Goal: Communication & Community: Answer question/provide support

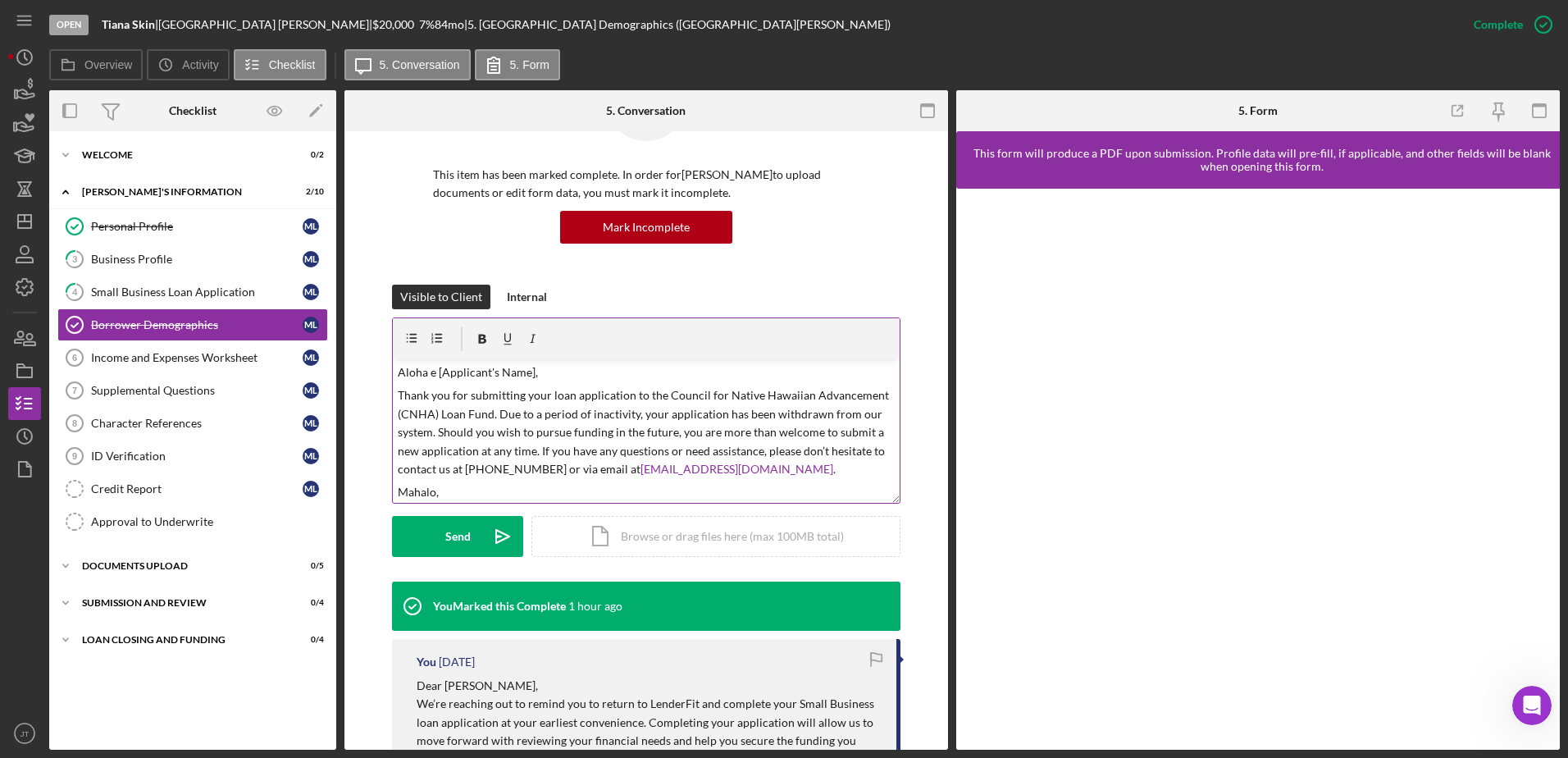
drag, startPoint x: 528, startPoint y: 372, endPoint x: 578, endPoint y: 377, distance: 50.2
click at [528, 372] on p "Aloha e [Applicant's Name]," at bounding box center [647, 372] width 498 height 18
click at [529, 374] on p "Aloha e [Applicant's Name]," at bounding box center [647, 372] width 498 height 18
click at [531, 366] on p "Aloha e [Applicant's Name]," at bounding box center [647, 372] width 498 height 18
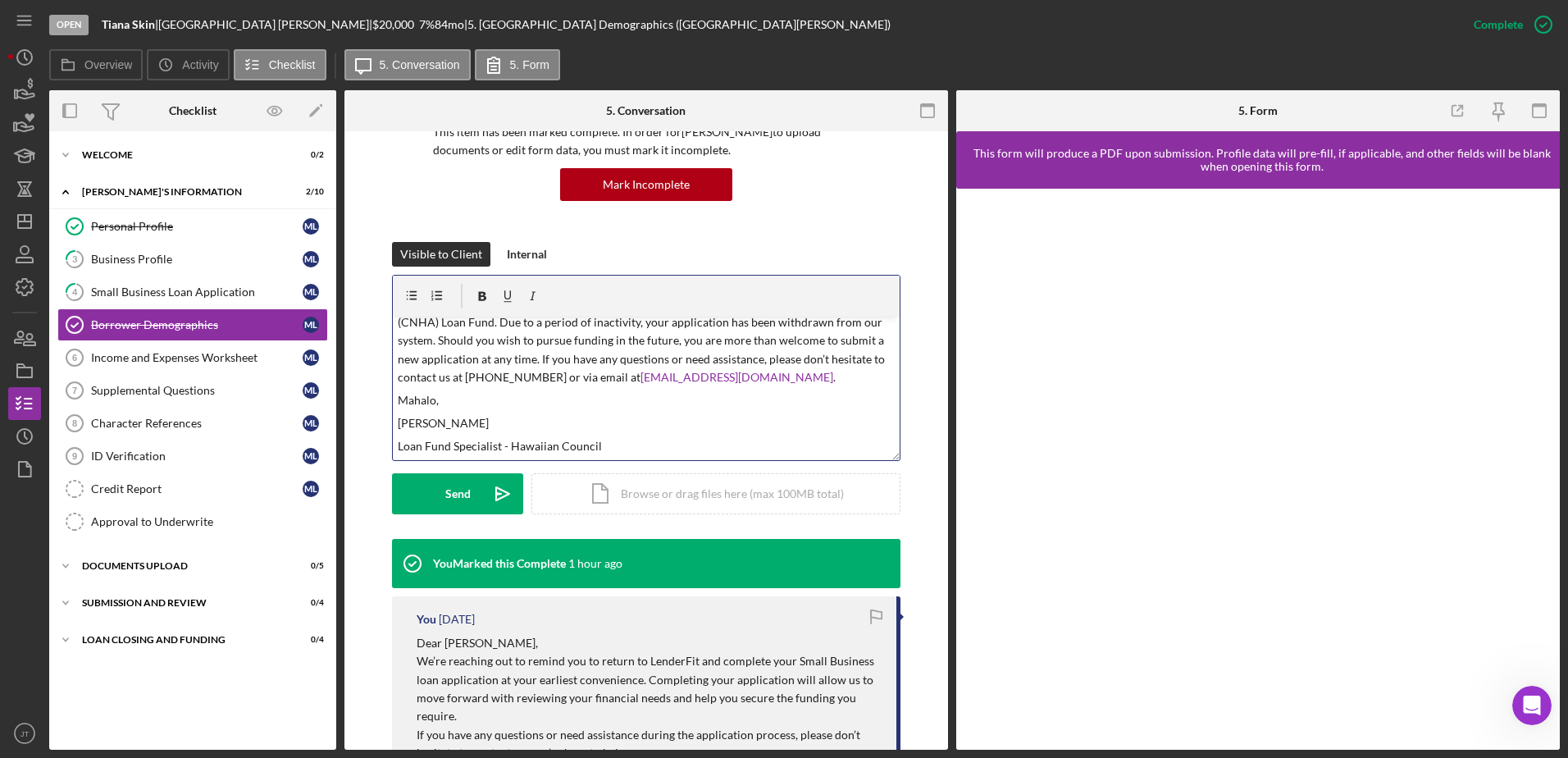
scroll to position [179, 0]
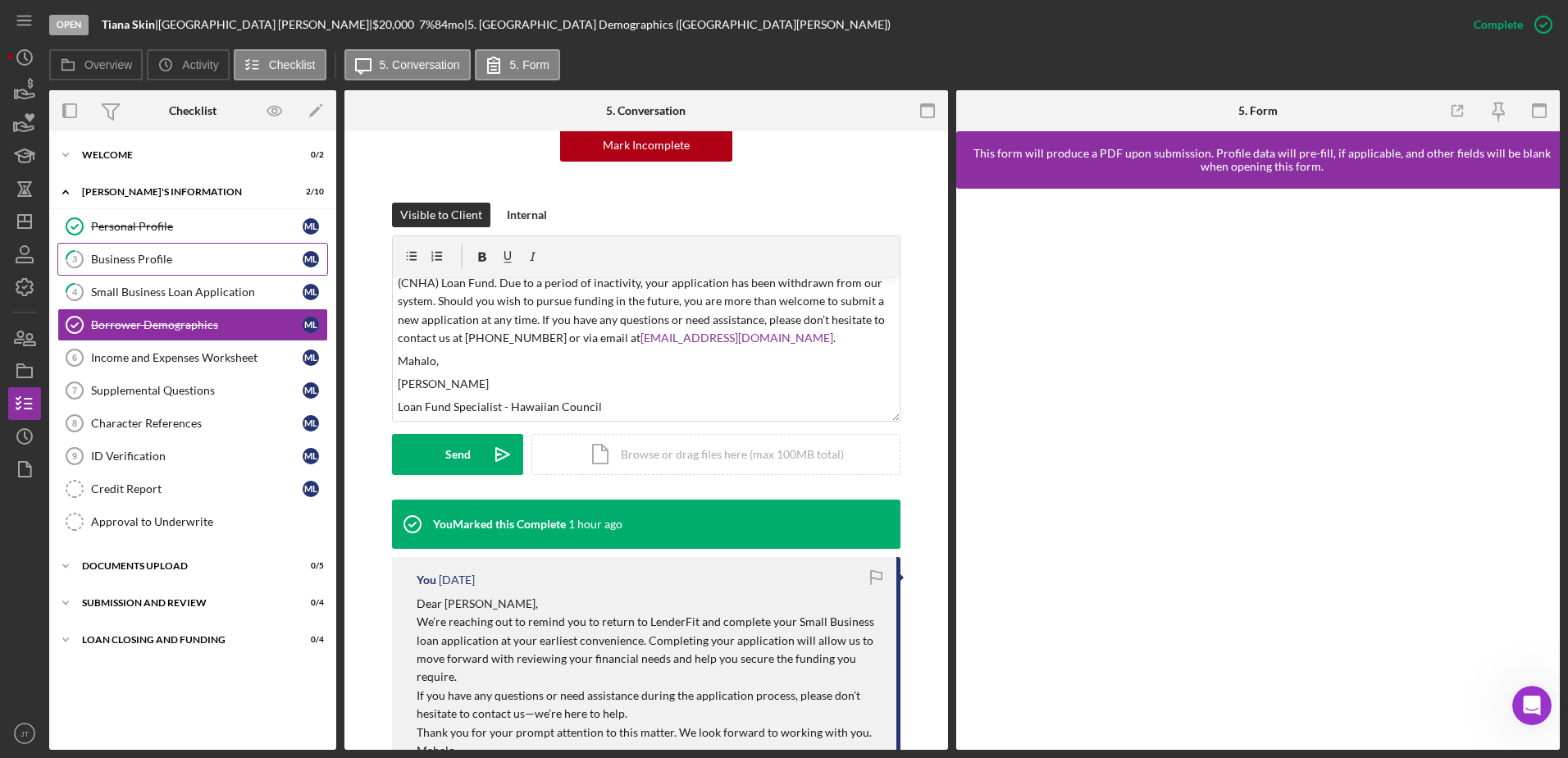
click at [230, 257] on div "Business Profile" at bounding box center [196, 259] width 211 height 13
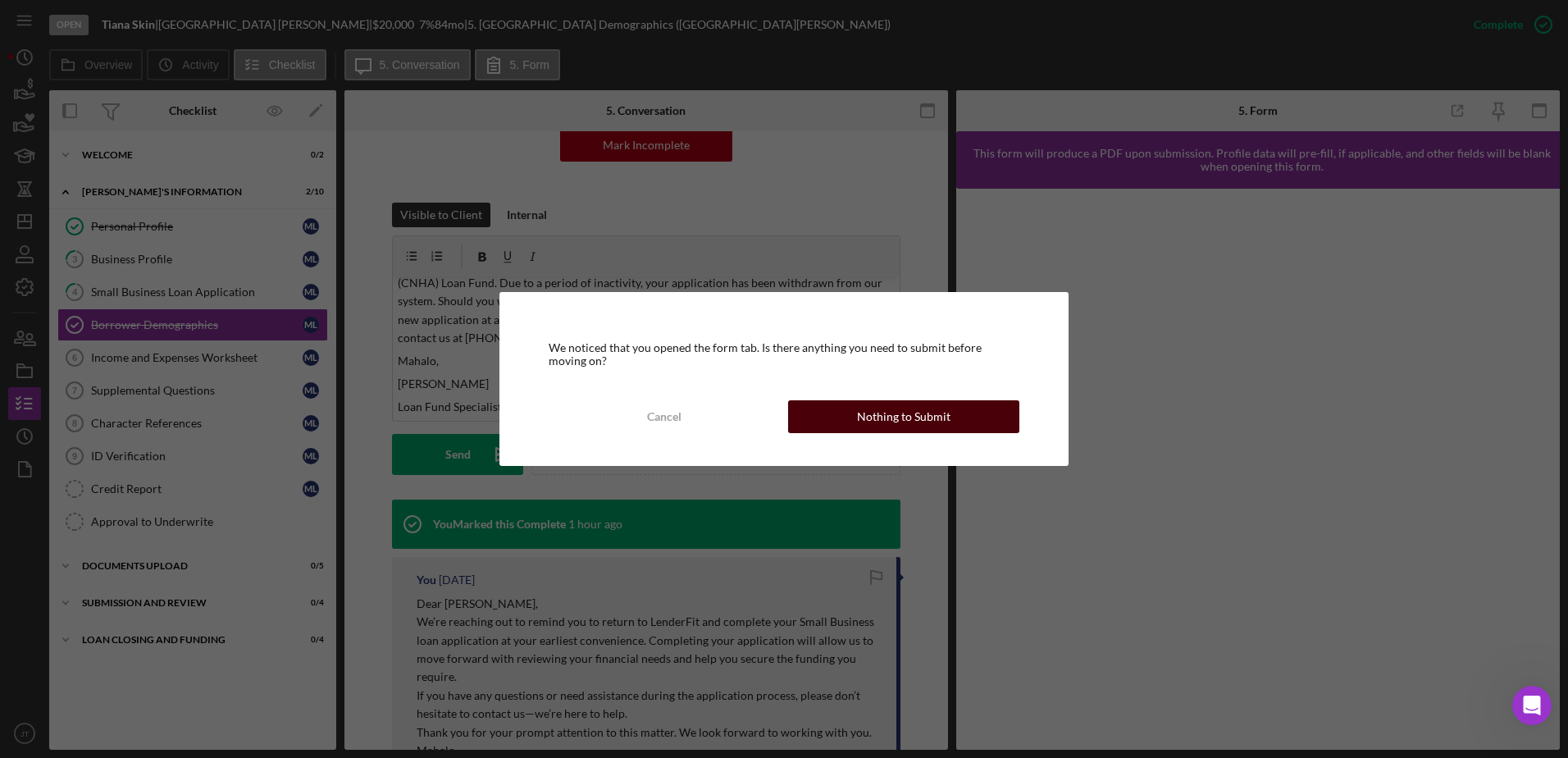
click at [877, 414] on div "Nothing to Submit" at bounding box center [904, 417] width 94 height 33
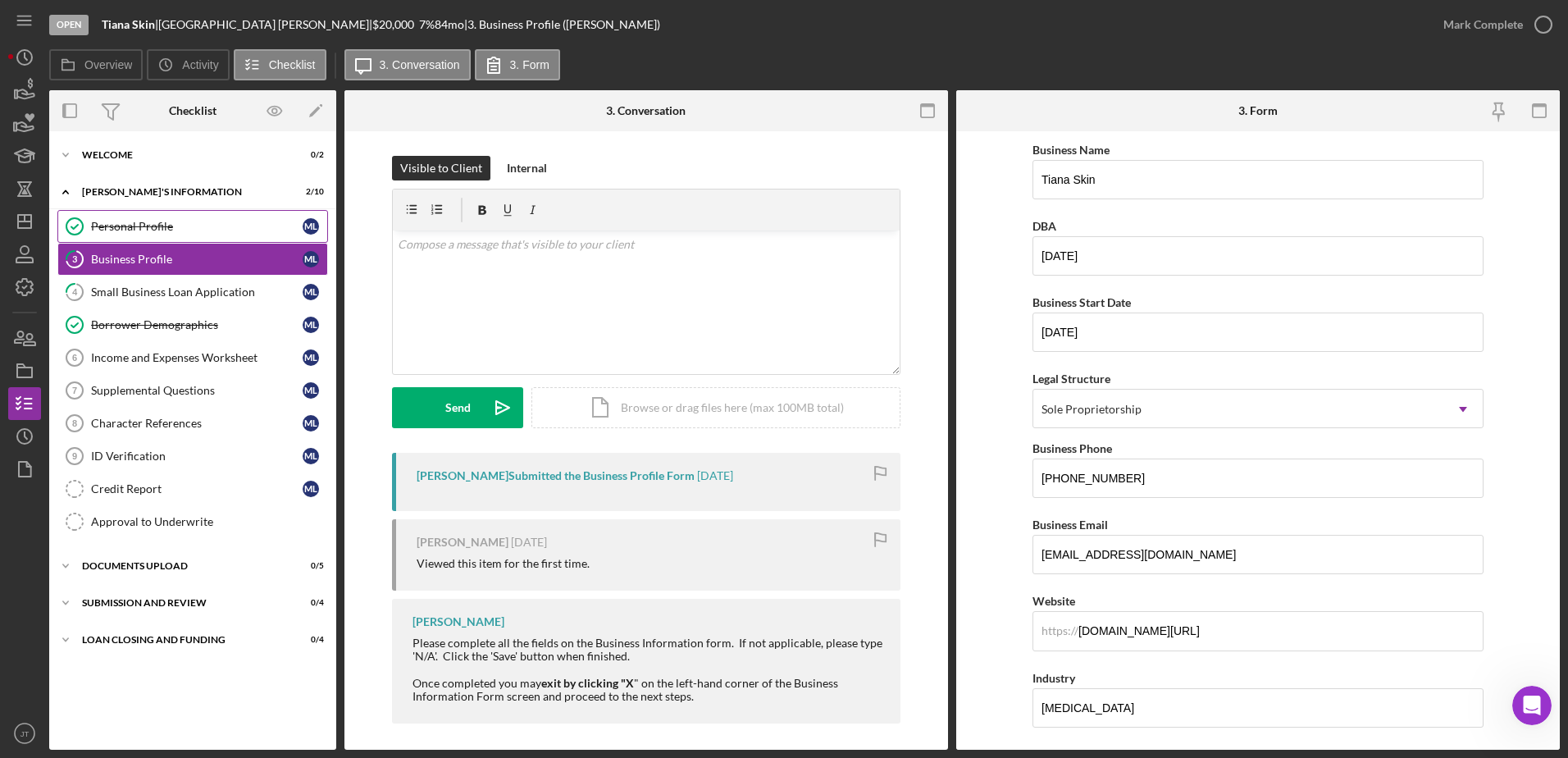
click at [191, 220] on div "Personal Profile" at bounding box center [196, 226] width 211 height 13
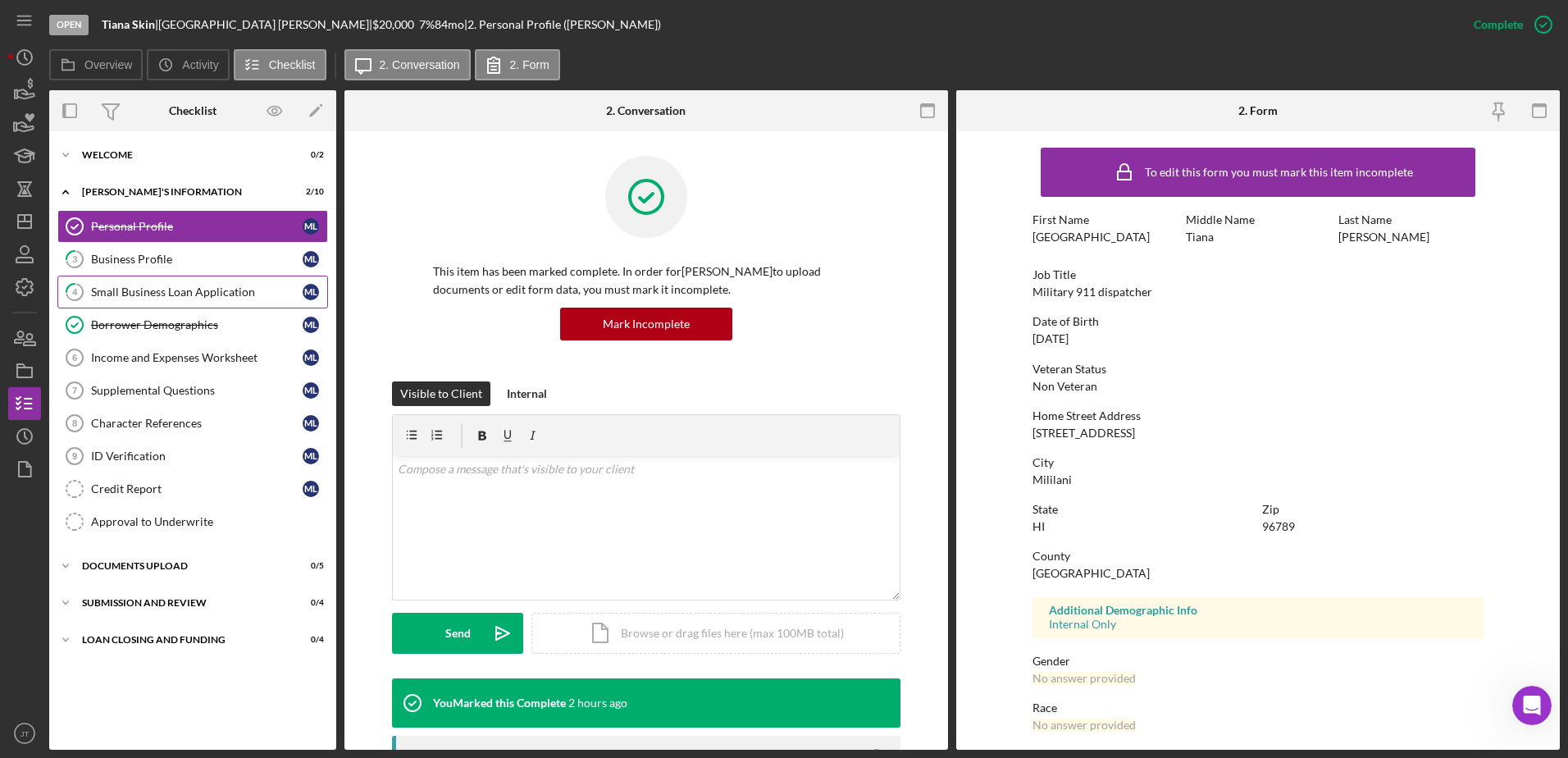
click at [178, 287] on div "Small Business Loan Application" at bounding box center [196, 292] width 211 height 13
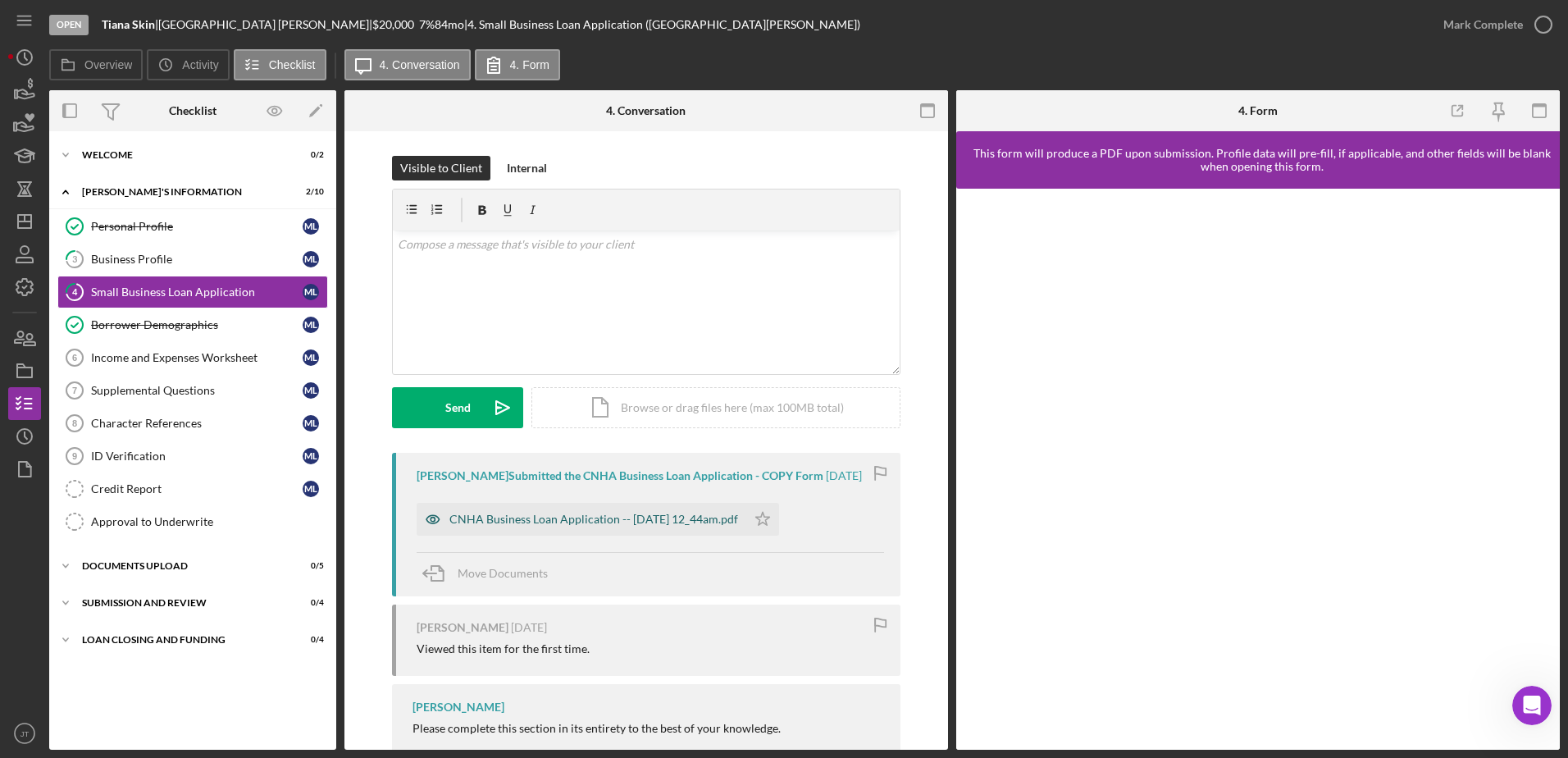
click at [688, 528] on div "CNHA Business Loan Application -- [DATE] 12_44am.pdf" at bounding box center [581, 520] width 330 height 33
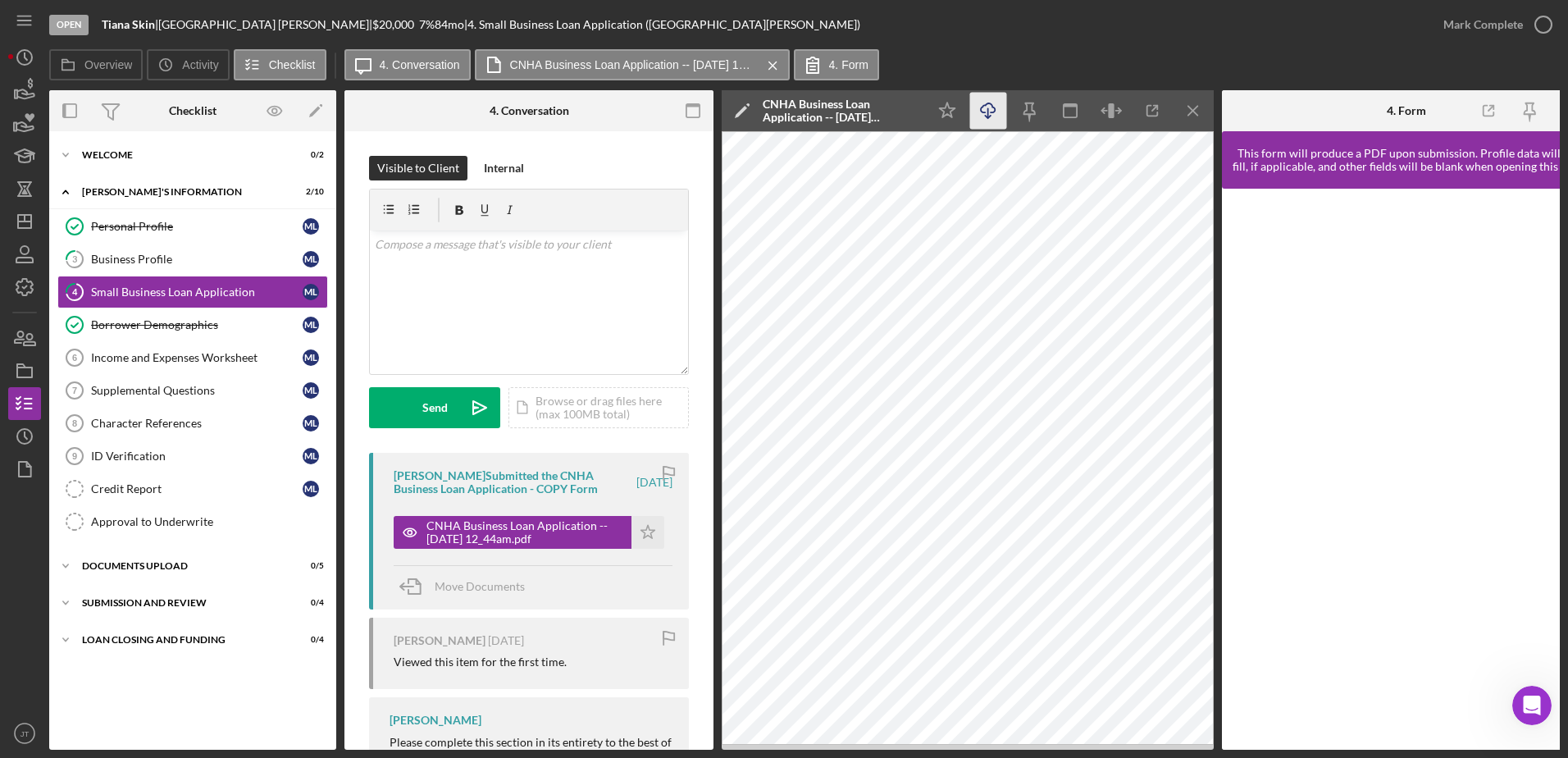
click at [981, 114] on icon "Icon/Download" at bounding box center [989, 111] width 37 height 37
click at [1190, 106] on icon "Icon/Menu Close" at bounding box center [1193, 111] width 37 height 37
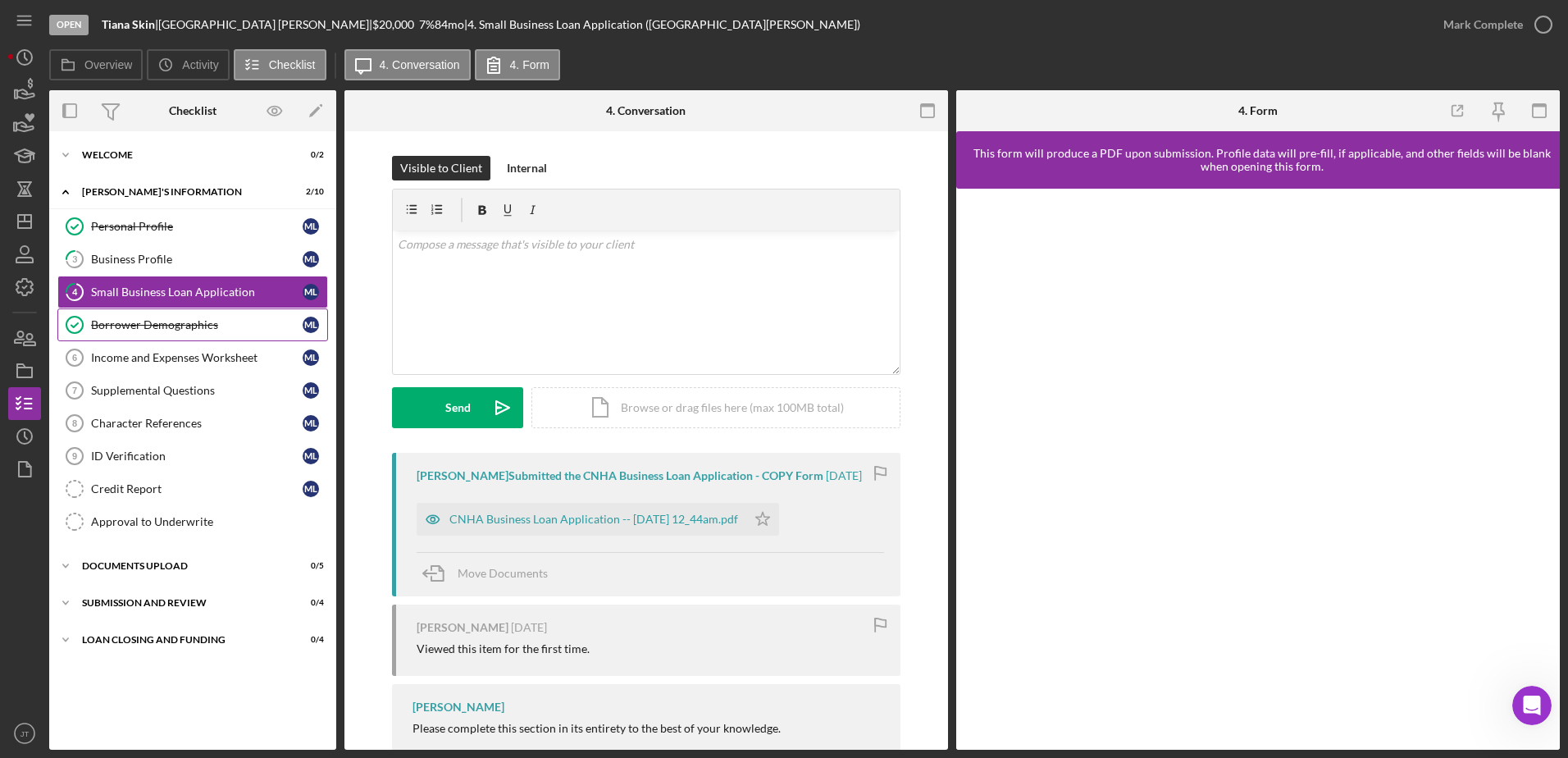
click at [249, 330] on div "Borrower Demographics" at bounding box center [196, 325] width 211 height 13
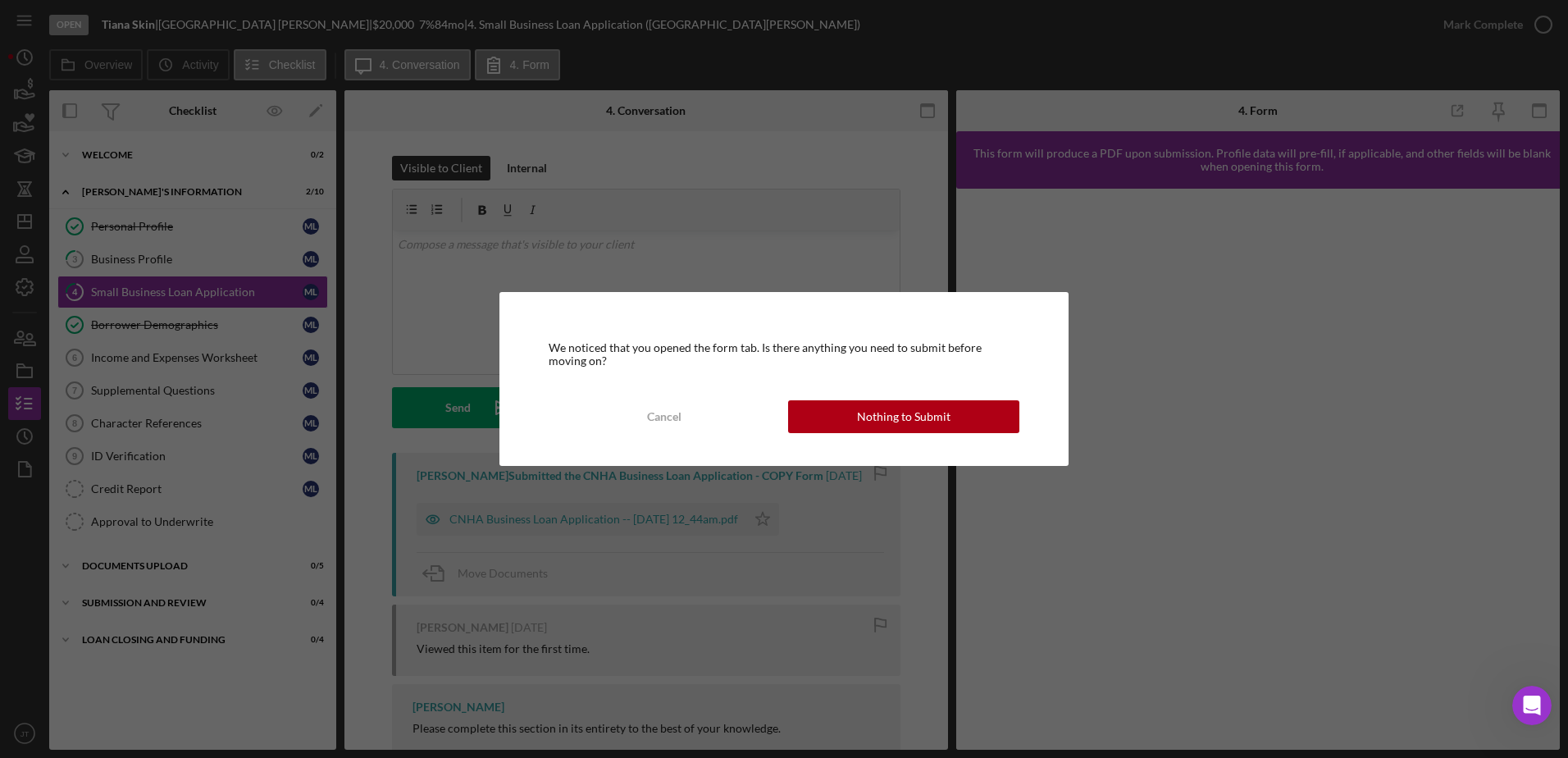
click at [866, 421] on div "Nothing to Submit" at bounding box center [904, 417] width 94 height 33
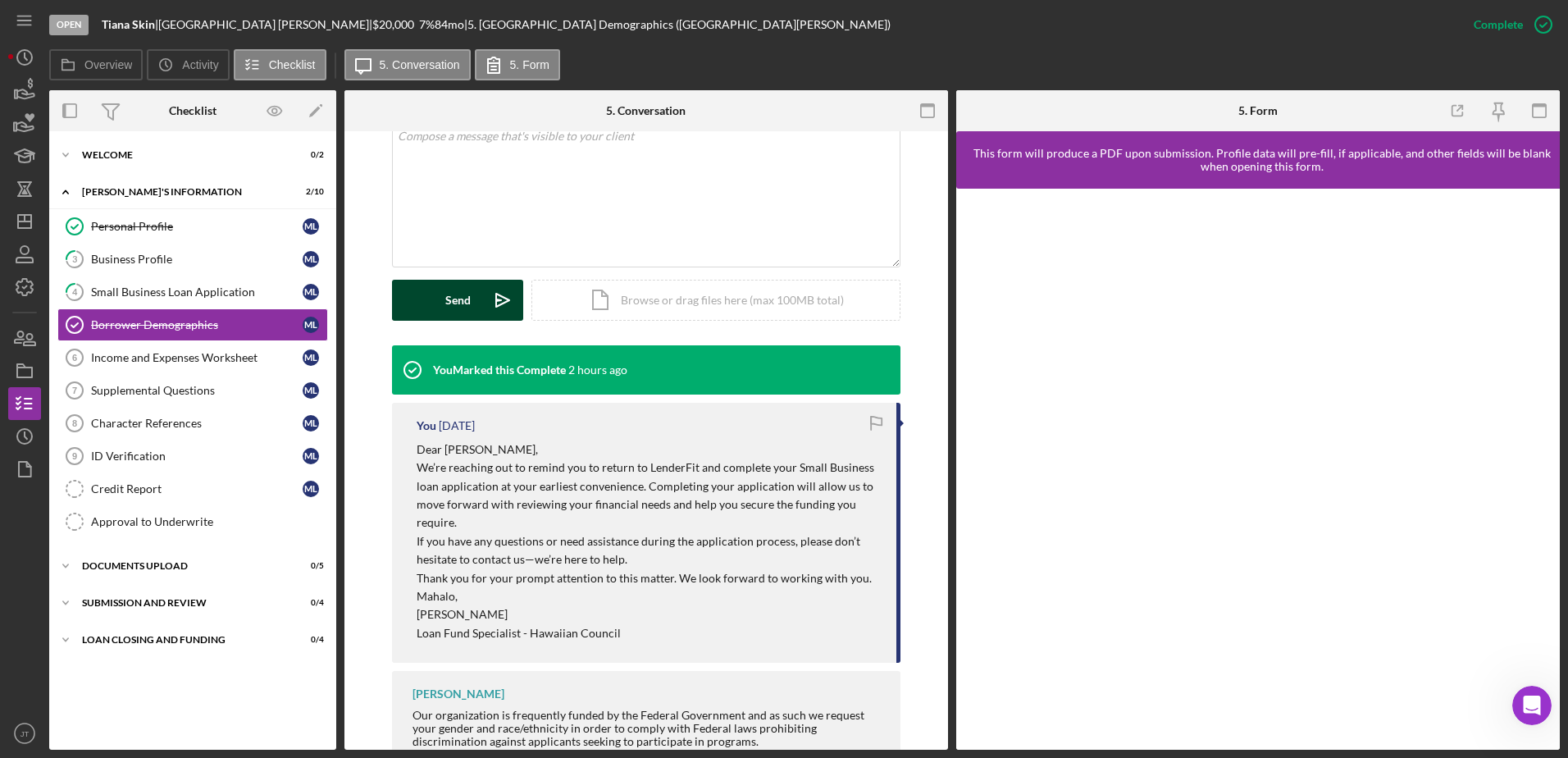
scroll to position [164, 0]
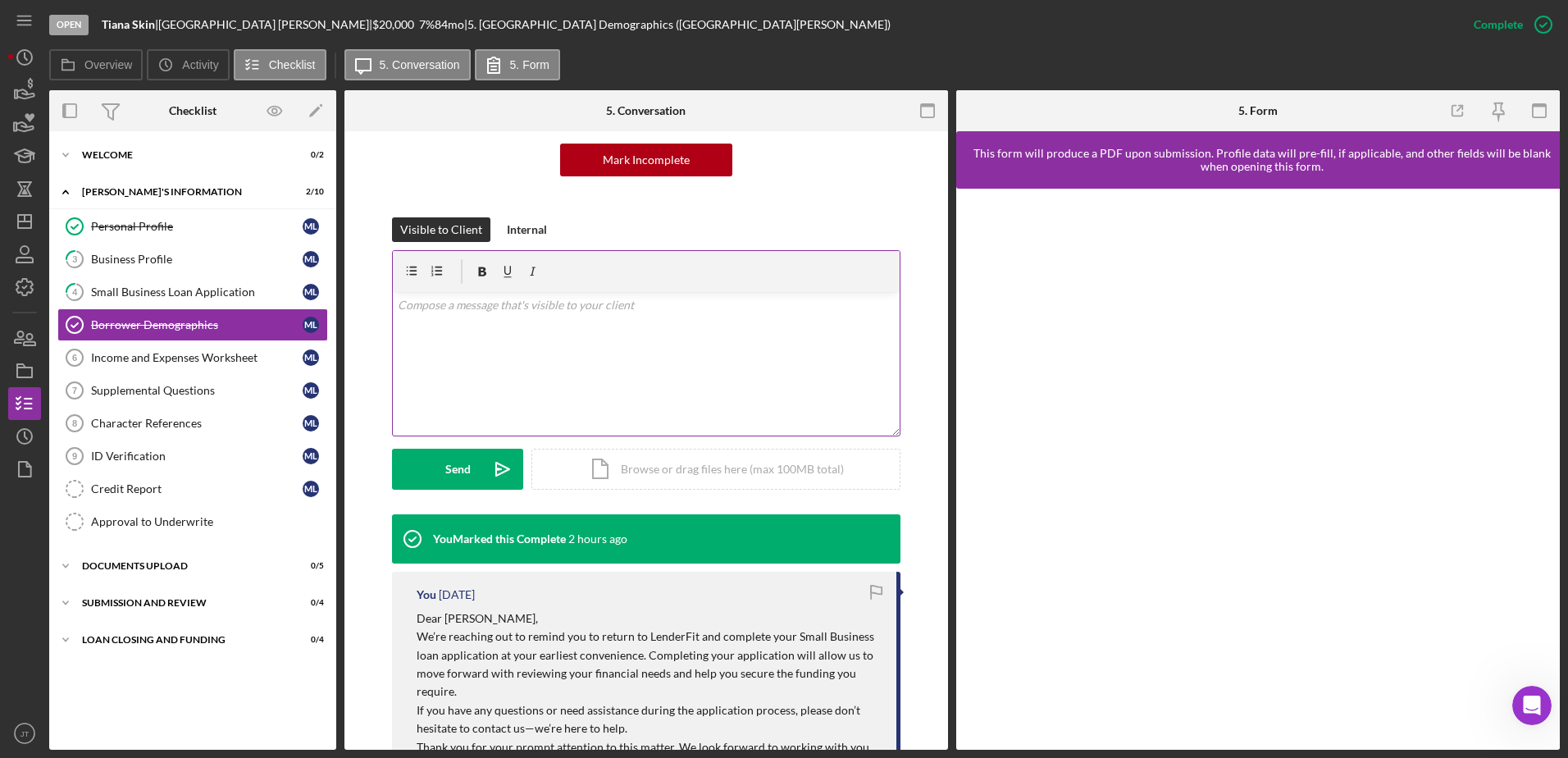
click at [432, 319] on div "v Color teal Color pink Remove color Add row above Add row below Add column bef…" at bounding box center [646, 363] width 507 height 144
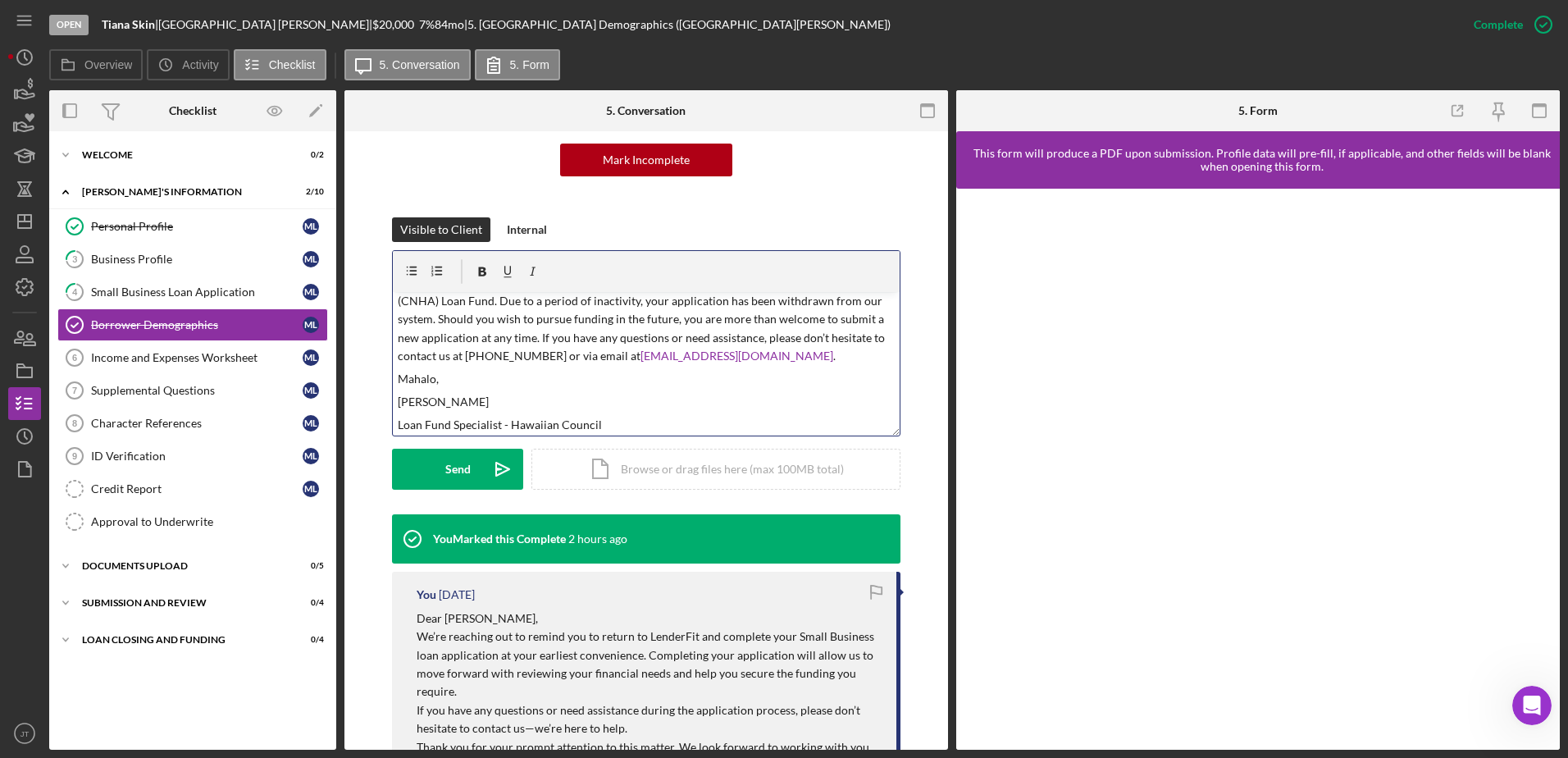
click at [675, 402] on p "[PERSON_NAME]" at bounding box center [647, 402] width 498 height 18
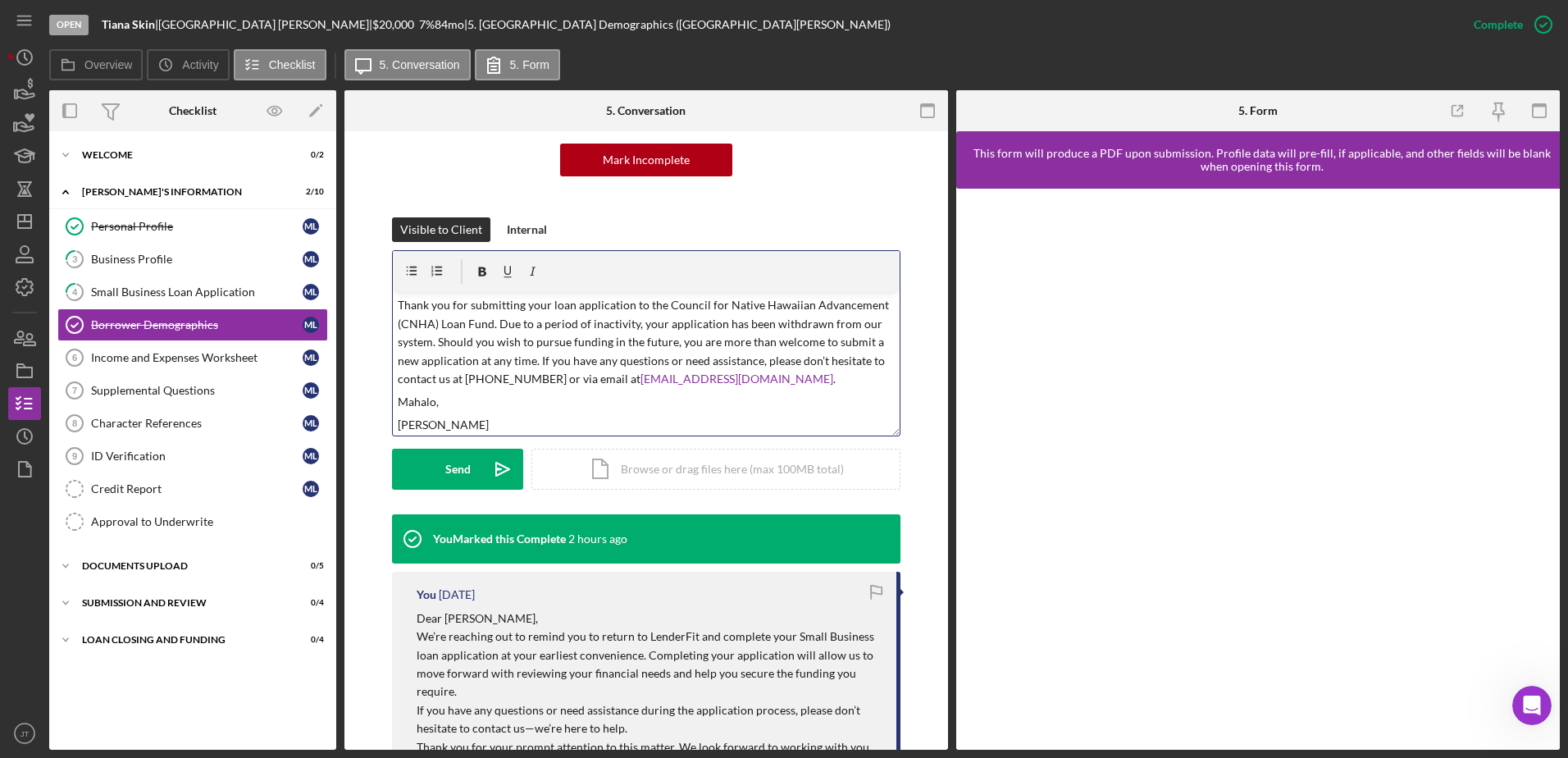
scroll to position [0, 0]
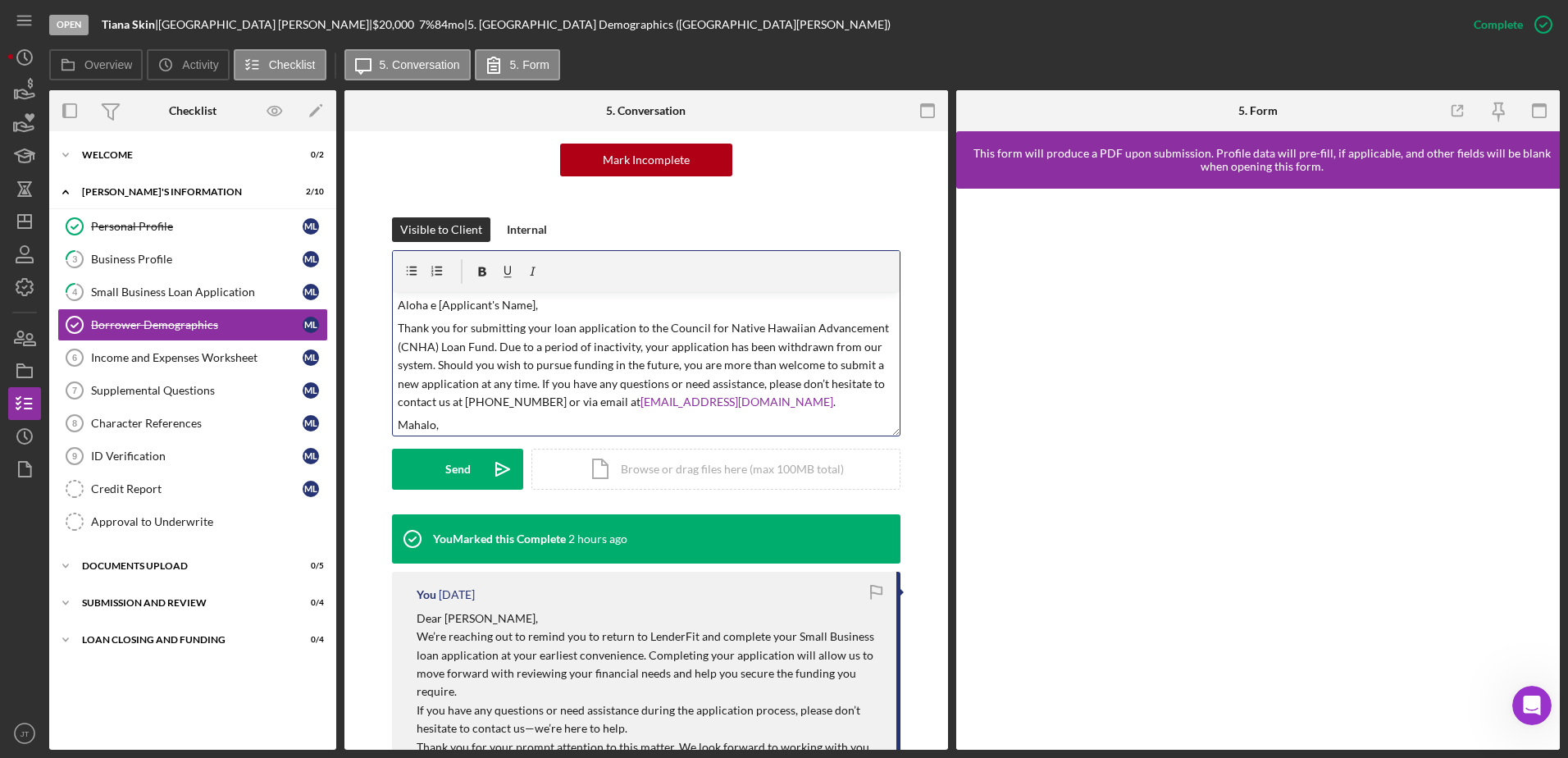
click at [529, 307] on p "Aloha e [Applicant's Name]," at bounding box center [647, 305] width 498 height 18
drag, startPoint x: 665, startPoint y: 329, endPoint x: 712, endPoint y: 326, distance: 47.1
click at [712, 326] on p "Thank you for submitting your loan application to the Council for Native Hawaii…" at bounding box center [647, 365] width 498 height 92
click at [662, 328] on p "Thank you for submitting your loan application to the Council for Native Hawaii…" at bounding box center [647, 365] width 498 height 92
drag, startPoint x: 662, startPoint y: 327, endPoint x: 879, endPoint y: 322, distance: 217.1
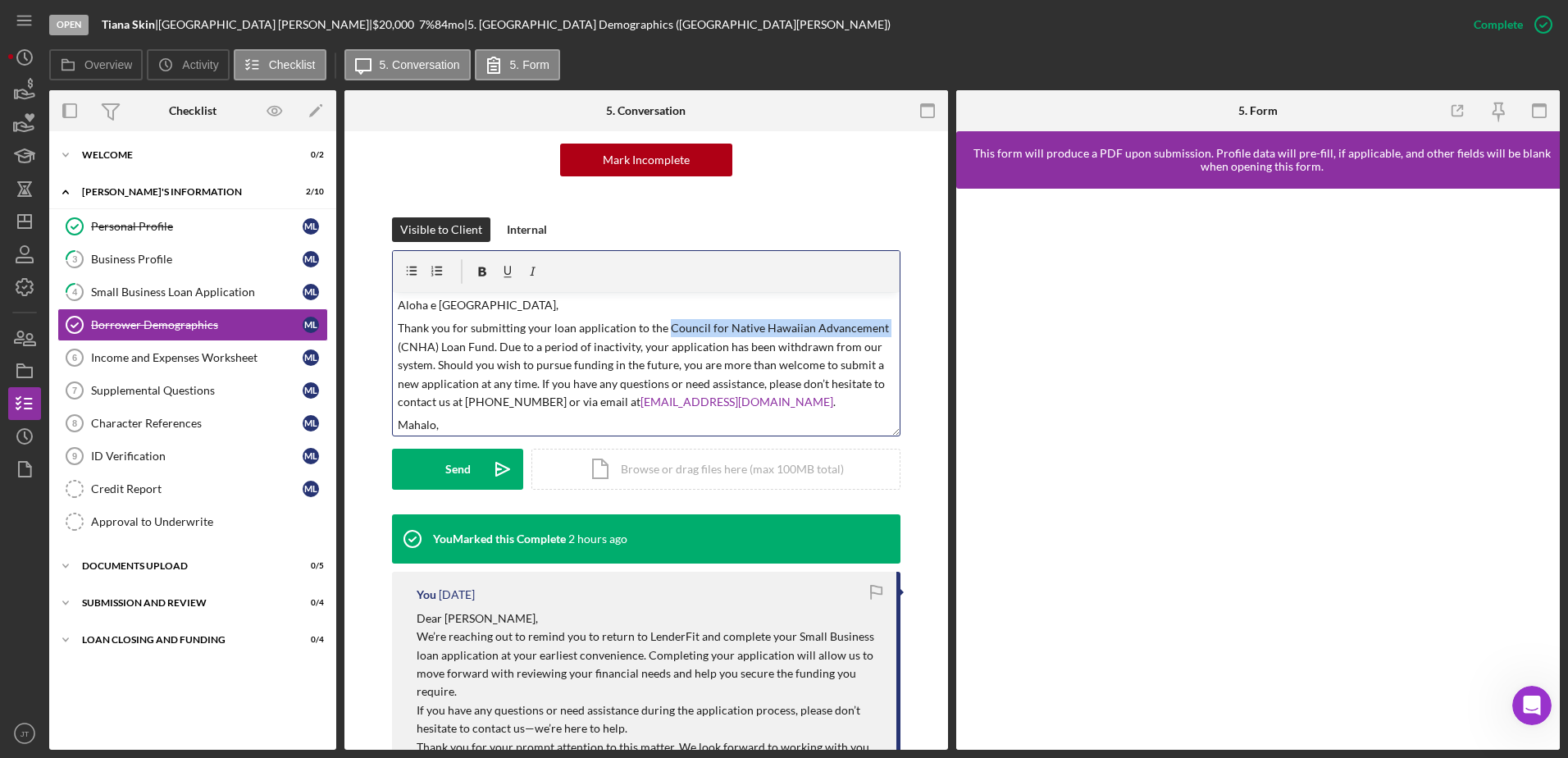
click at [879, 322] on p "Thank you for submitting your loan application to the Council for Native Hawaii…" at bounding box center [647, 365] width 498 height 92
click at [793, 327] on p "Thank you for submitting your loan application to the Hawaiian Council (CNHA) L…" at bounding box center [647, 365] width 498 height 92
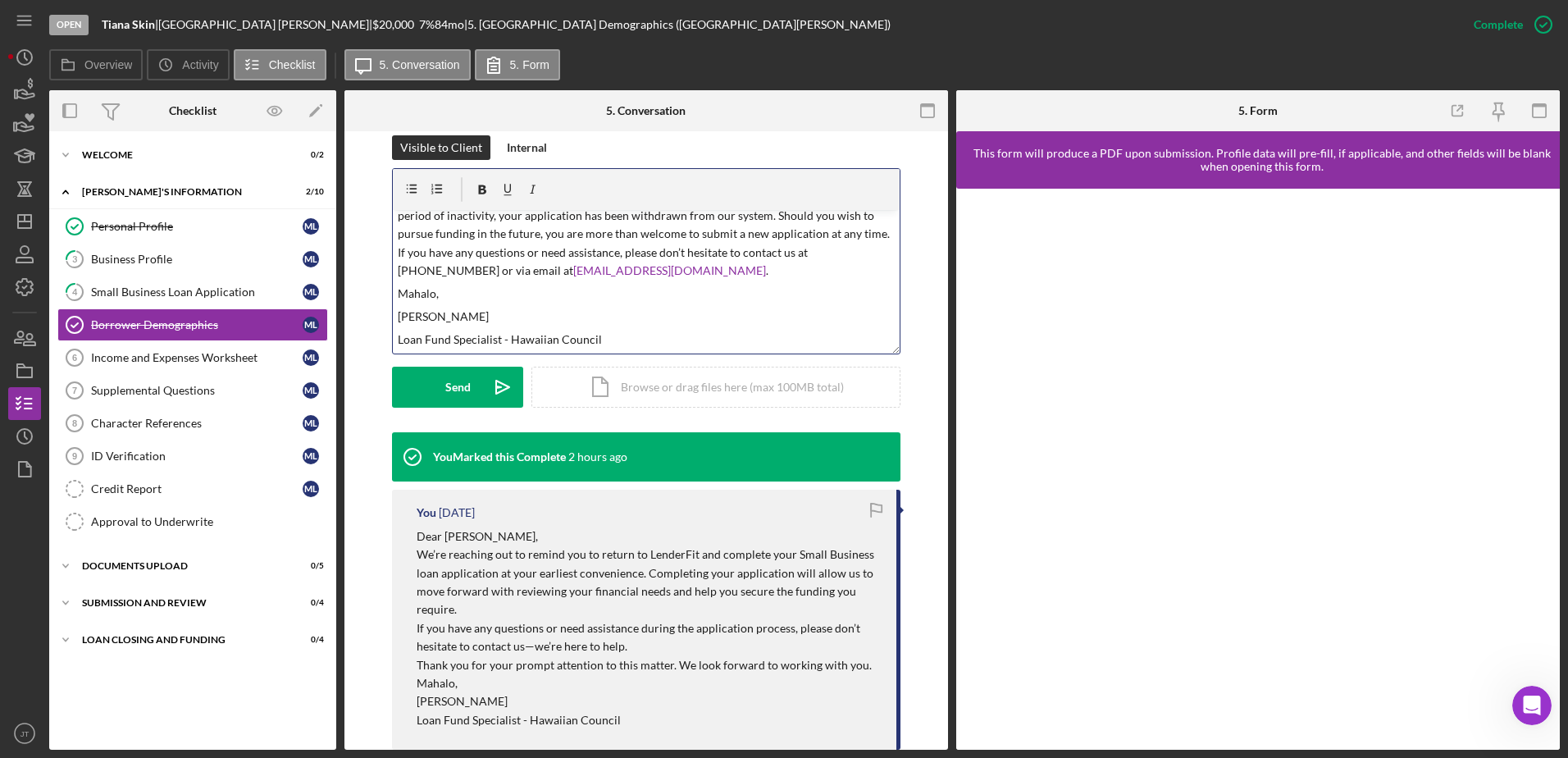
scroll to position [164, 0]
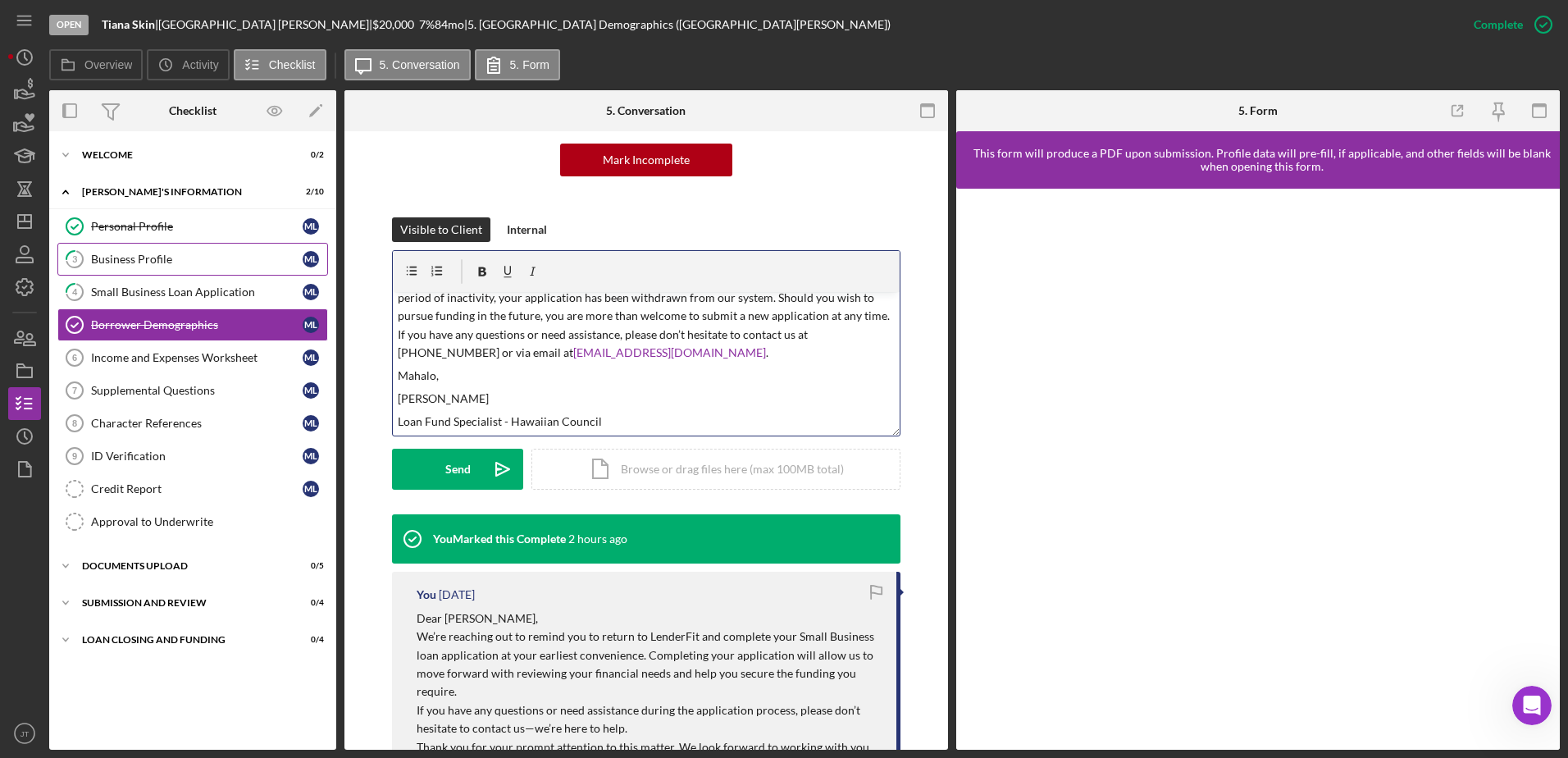
click at [215, 263] on div "Business Profile" at bounding box center [196, 259] width 211 height 13
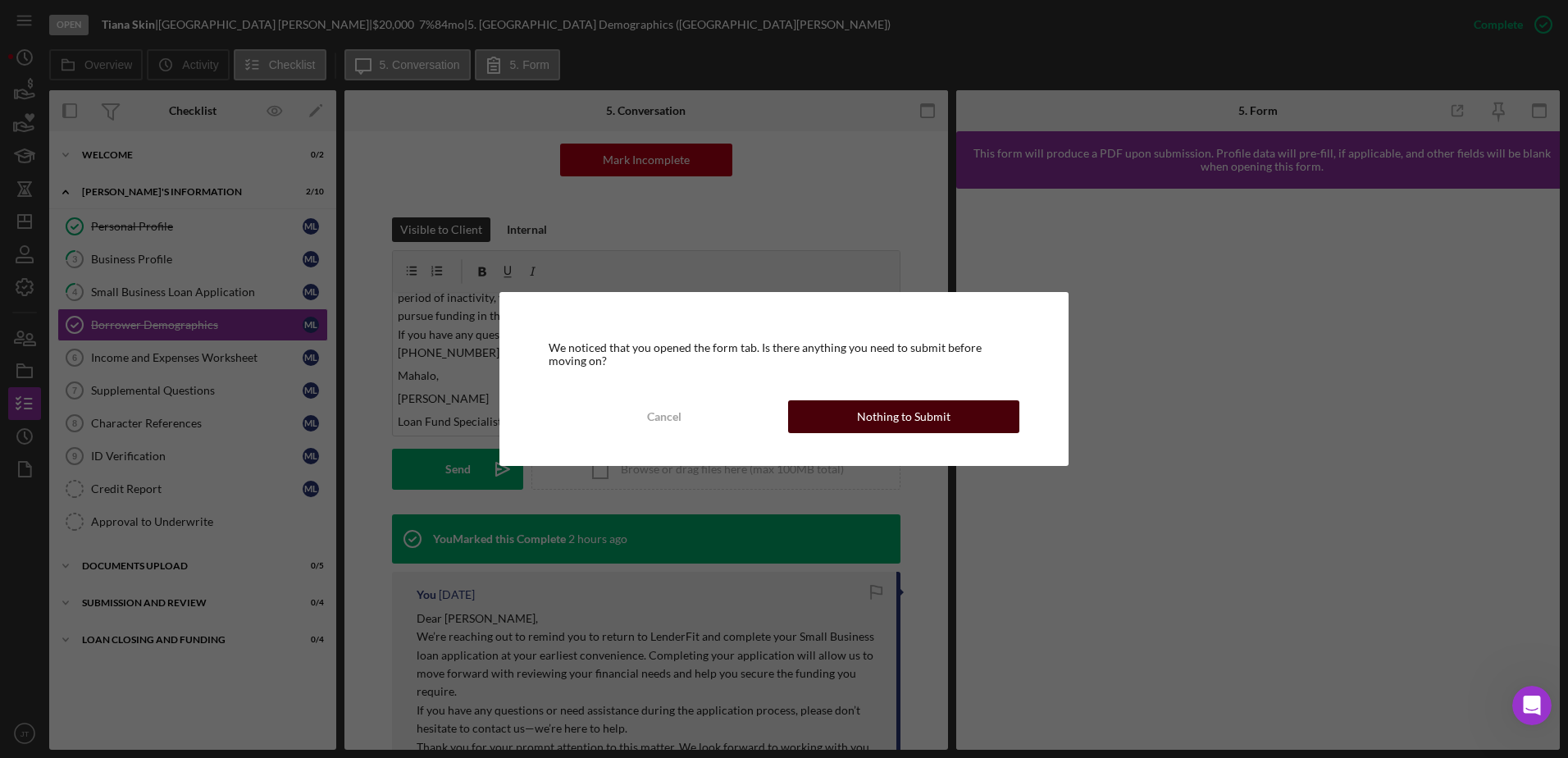
click at [868, 426] on div "Nothing to Submit" at bounding box center [904, 417] width 94 height 33
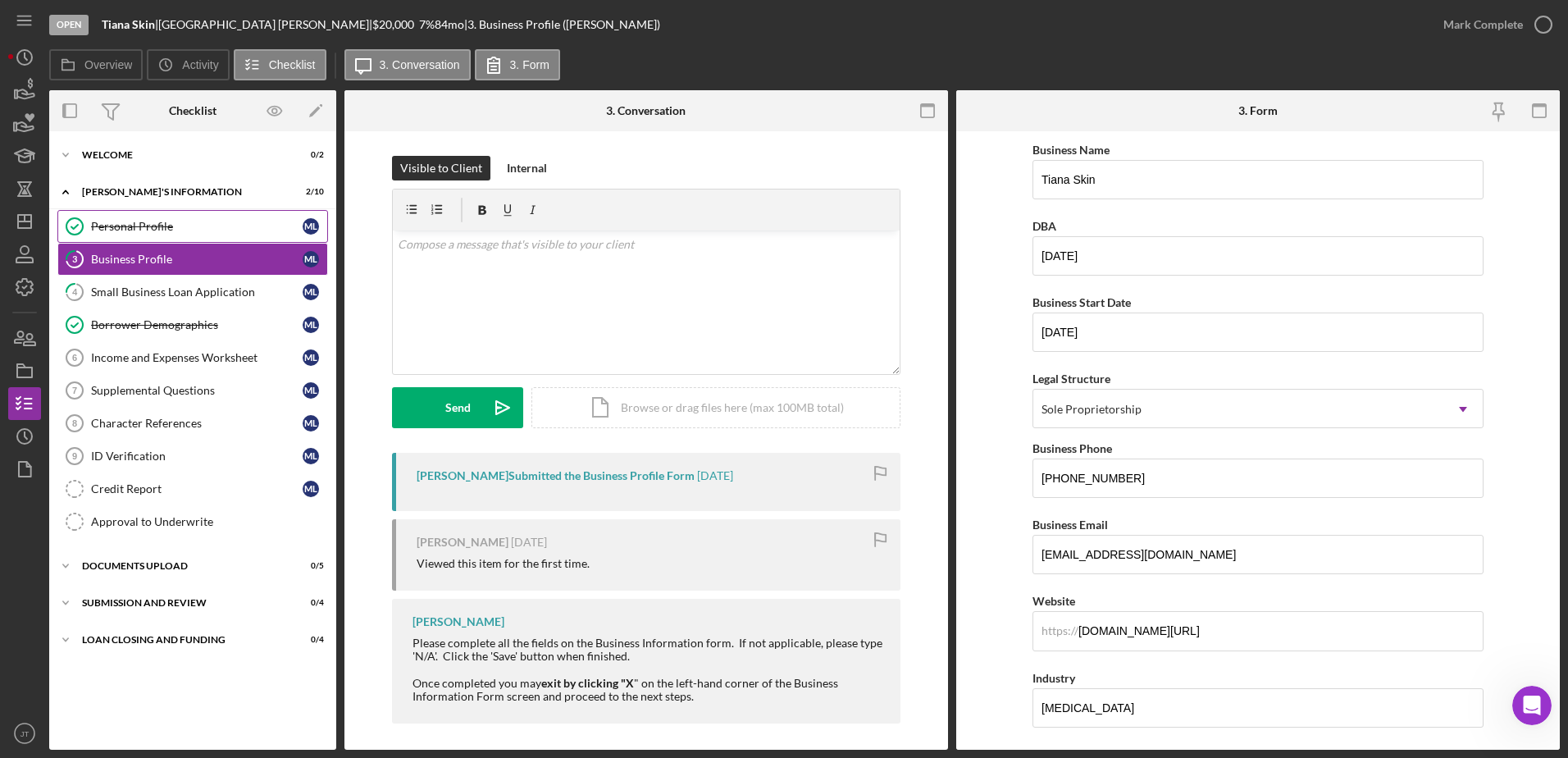
click at [107, 225] on div "Personal Profile" at bounding box center [196, 226] width 211 height 13
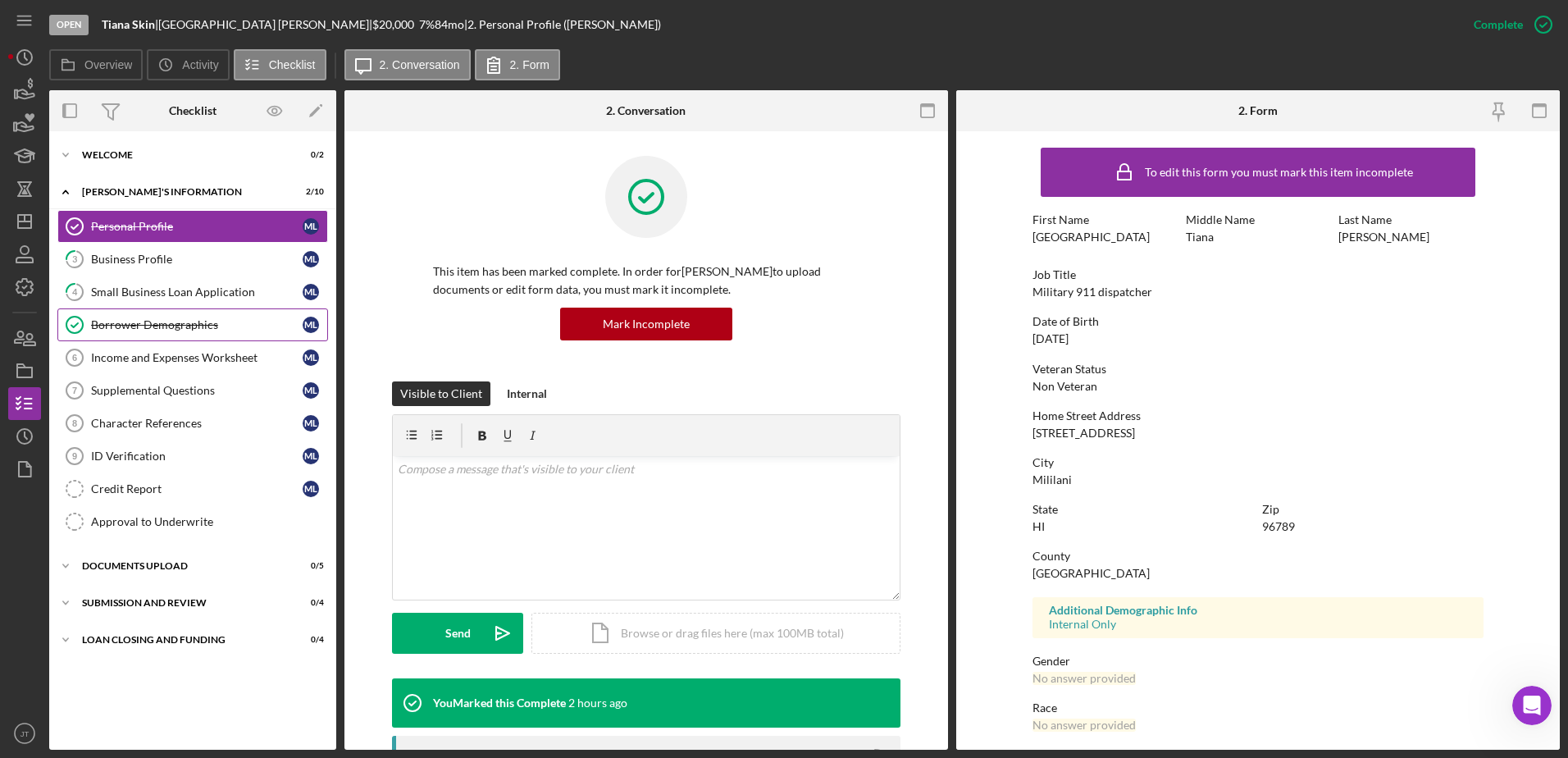
click at [196, 324] on div "Borrower Demographics" at bounding box center [196, 325] width 211 height 13
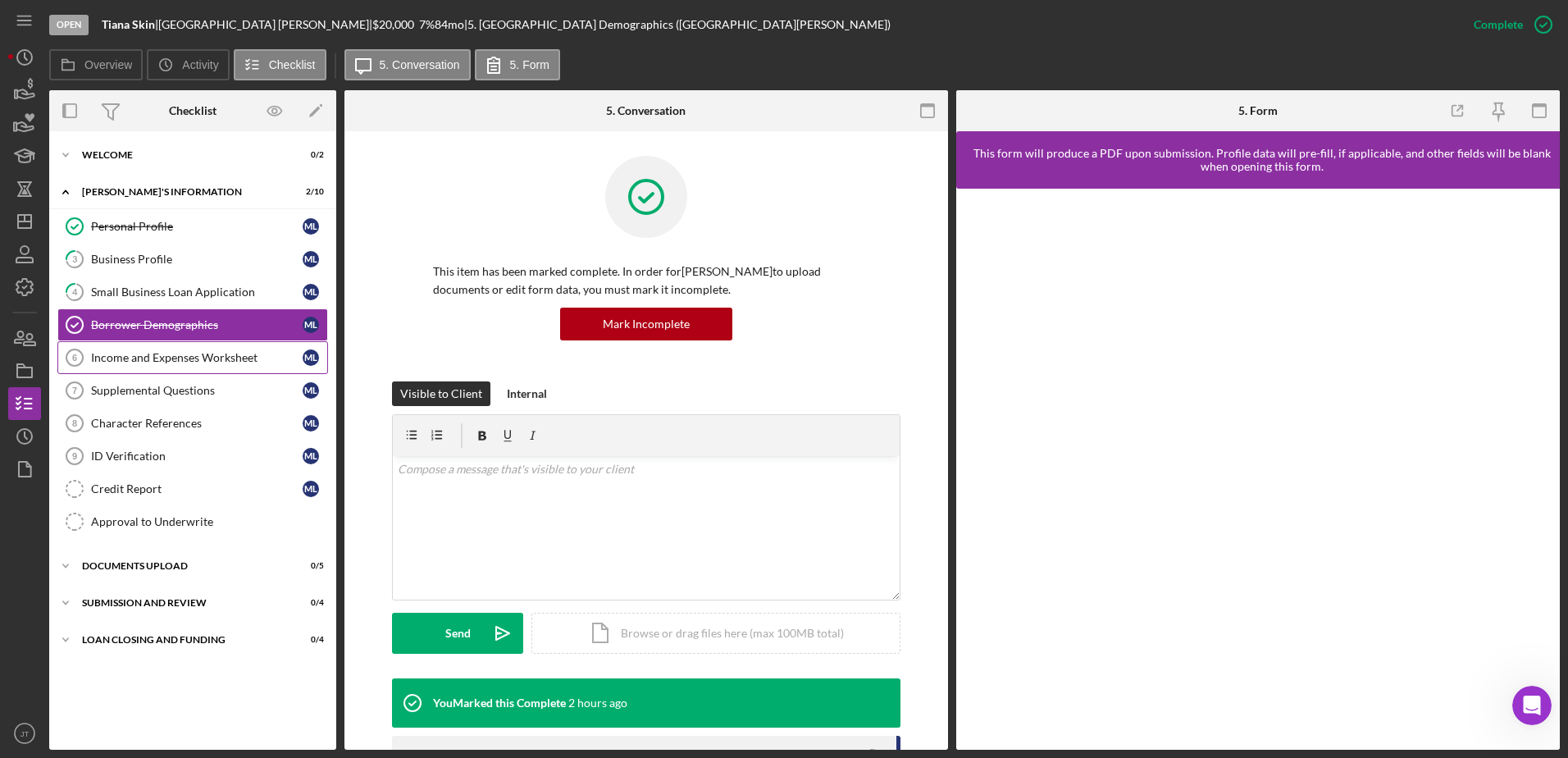
click at [187, 358] on div "Income and Expenses Worksheet" at bounding box center [196, 358] width 211 height 13
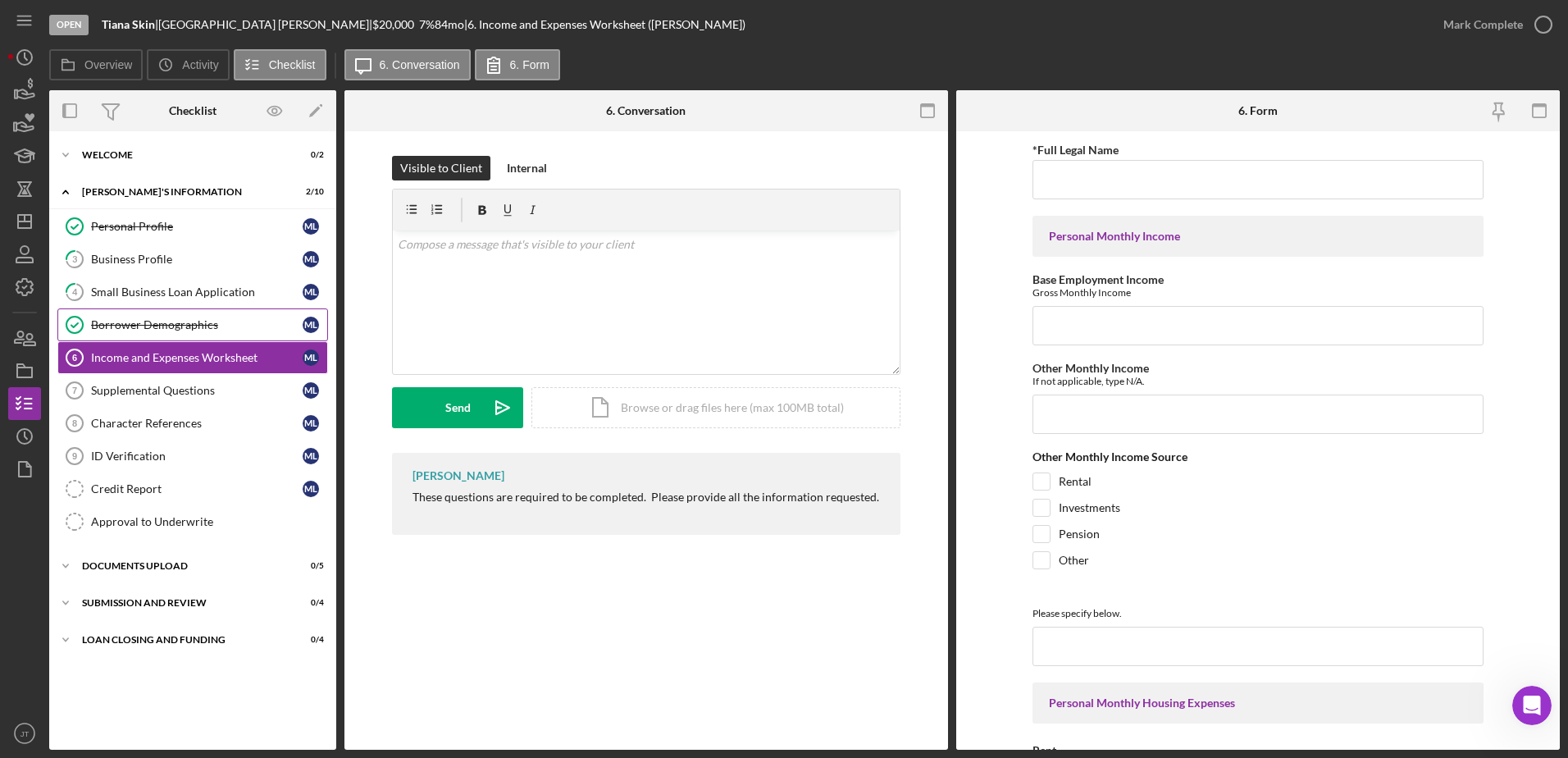
click at [187, 333] on link "Borrower Demographics Borrower Demographics M L" at bounding box center [192, 325] width 270 height 33
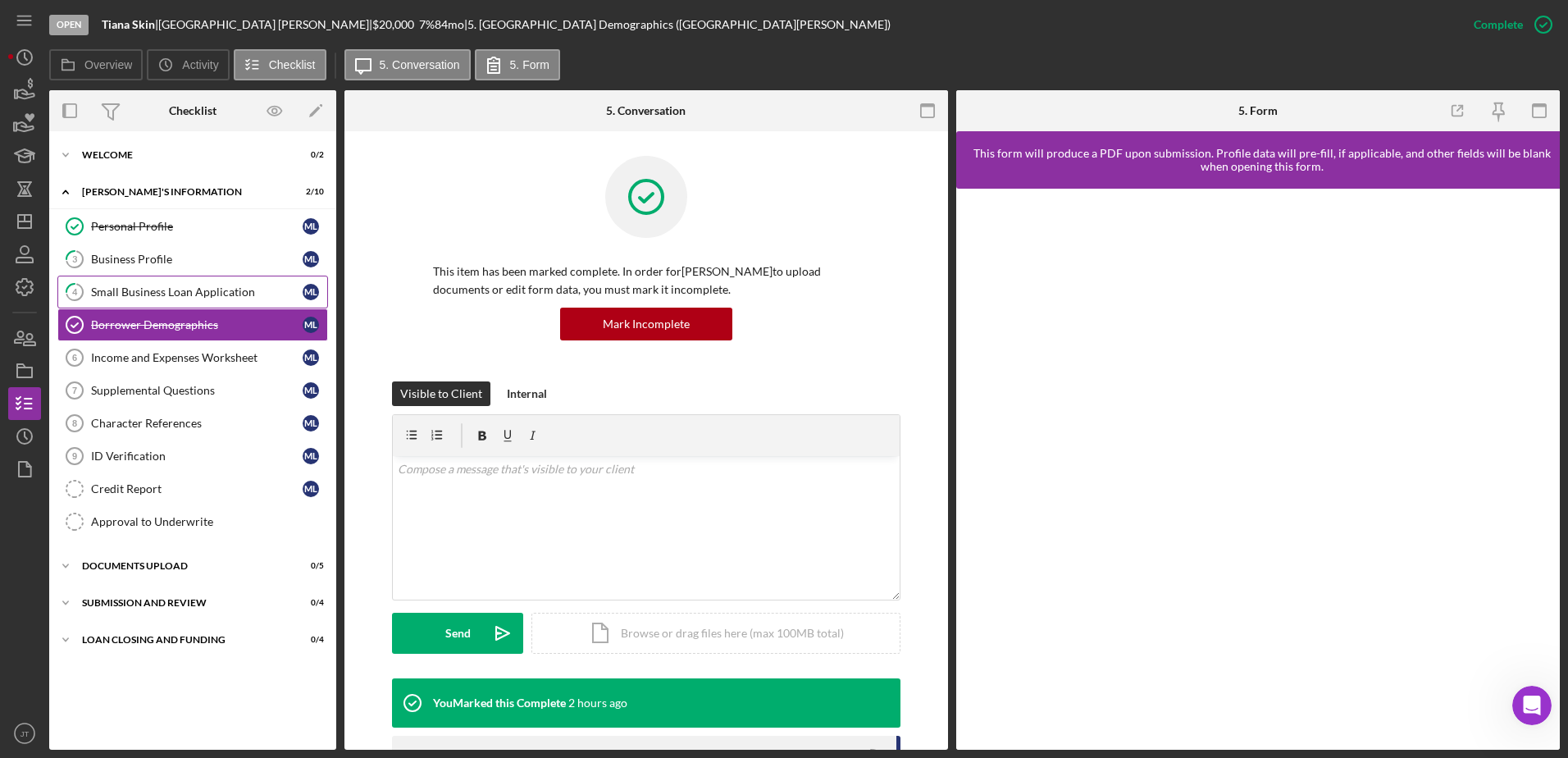
click at [197, 303] on link "4 Small Business Loan Application M L" at bounding box center [192, 292] width 270 height 33
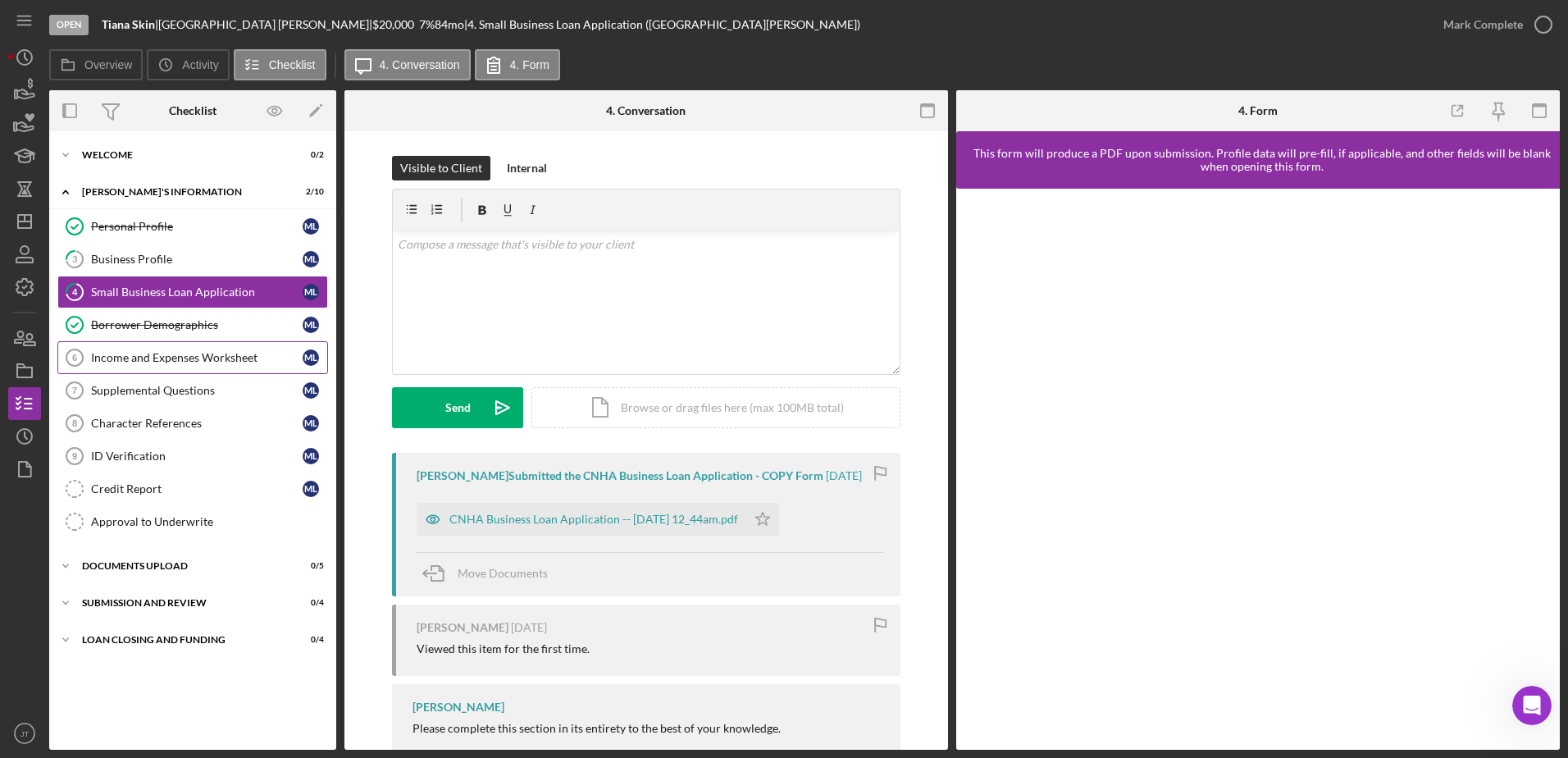
click at [178, 363] on div "Income and Expenses Worksheet" at bounding box center [196, 358] width 211 height 13
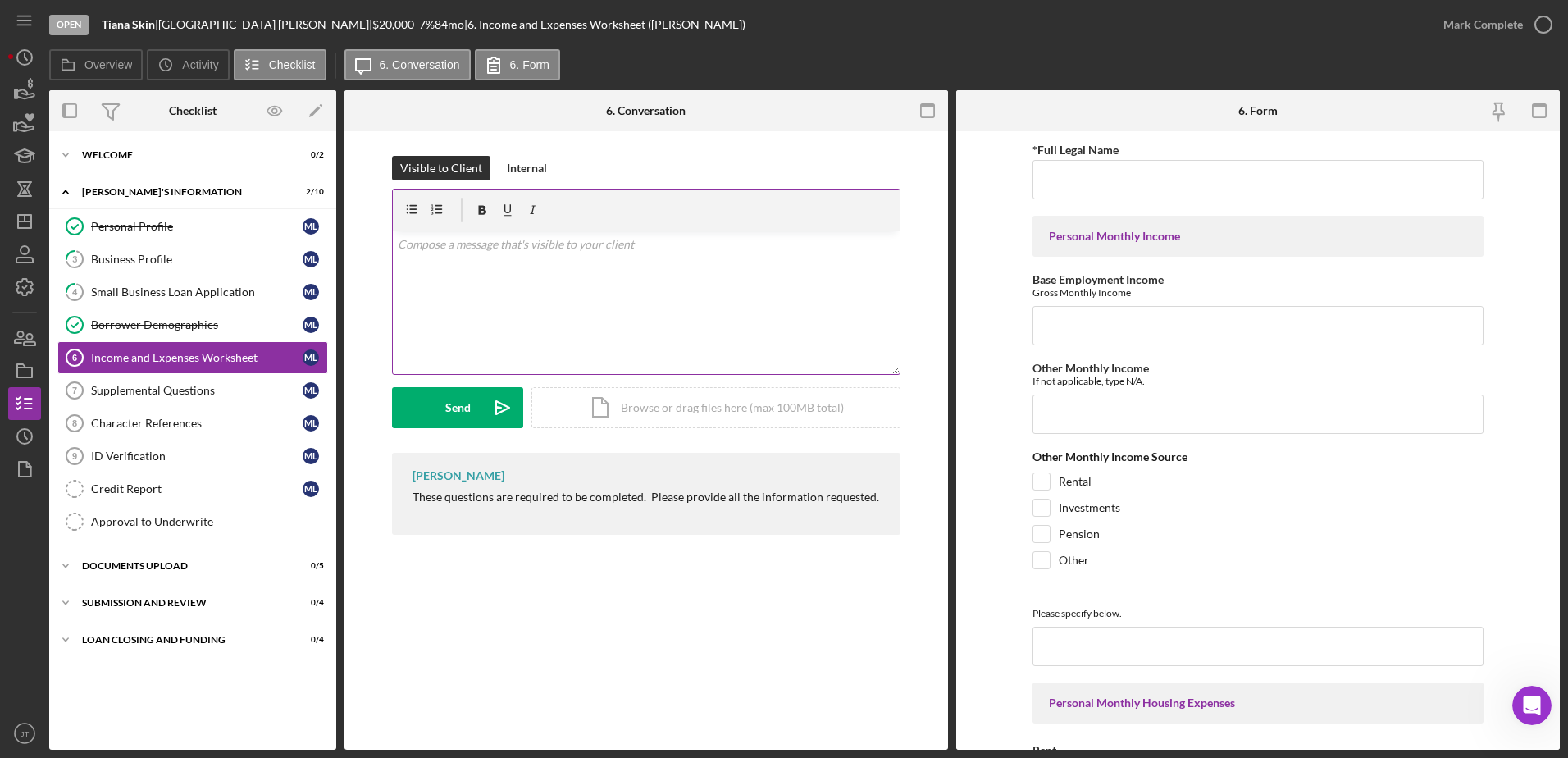
click at [506, 251] on p at bounding box center [647, 244] width 498 height 18
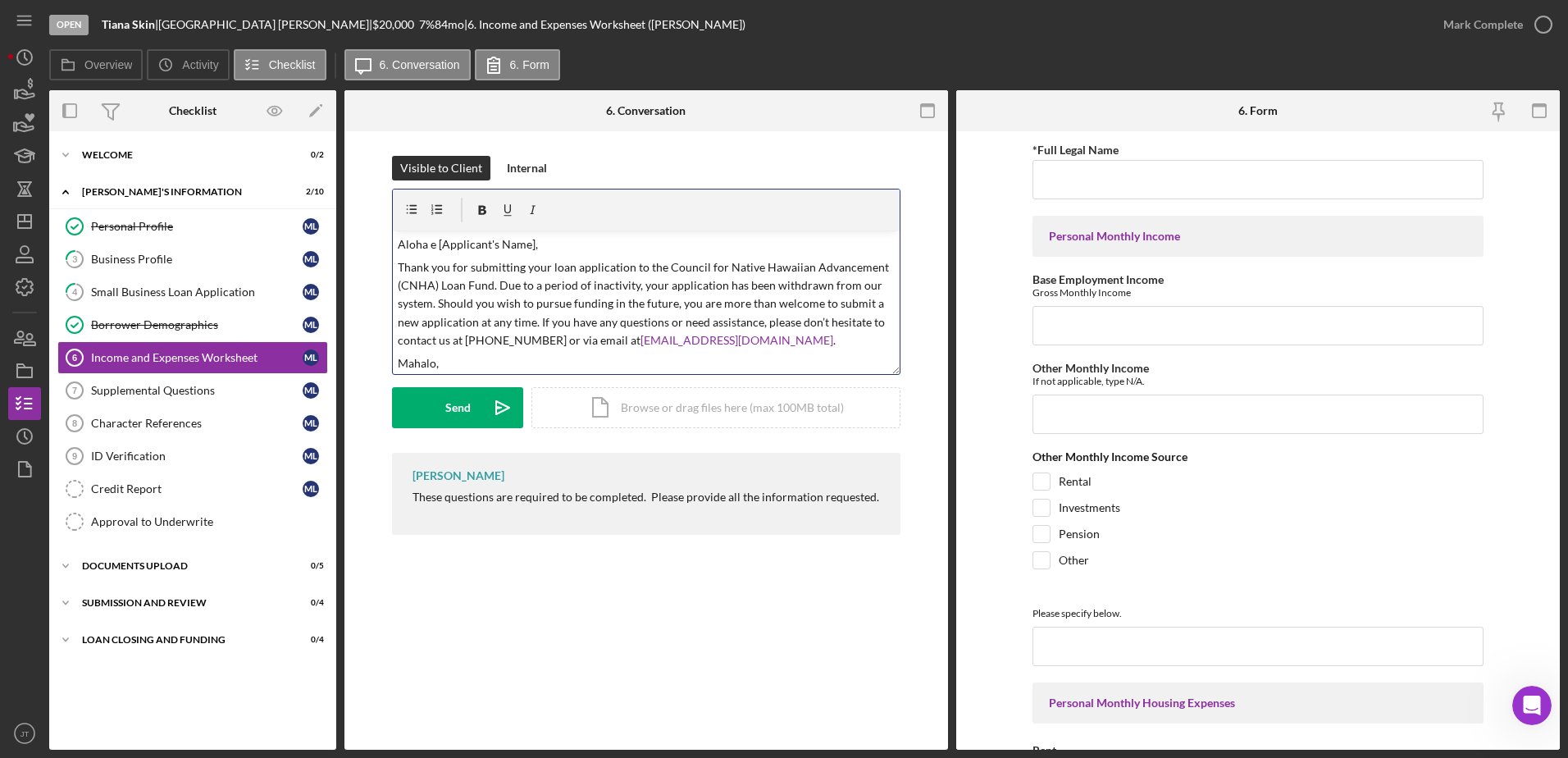
click at [530, 242] on p "Aloha e [Applicant's Name]," at bounding box center [647, 244] width 498 height 18
drag, startPoint x: 664, startPoint y: 268, endPoint x: 887, endPoint y: 265, distance: 223.0
click at [887, 265] on p "Thank you for submitting your loan application to the Council for Native Hawaii…" at bounding box center [647, 304] width 498 height 92
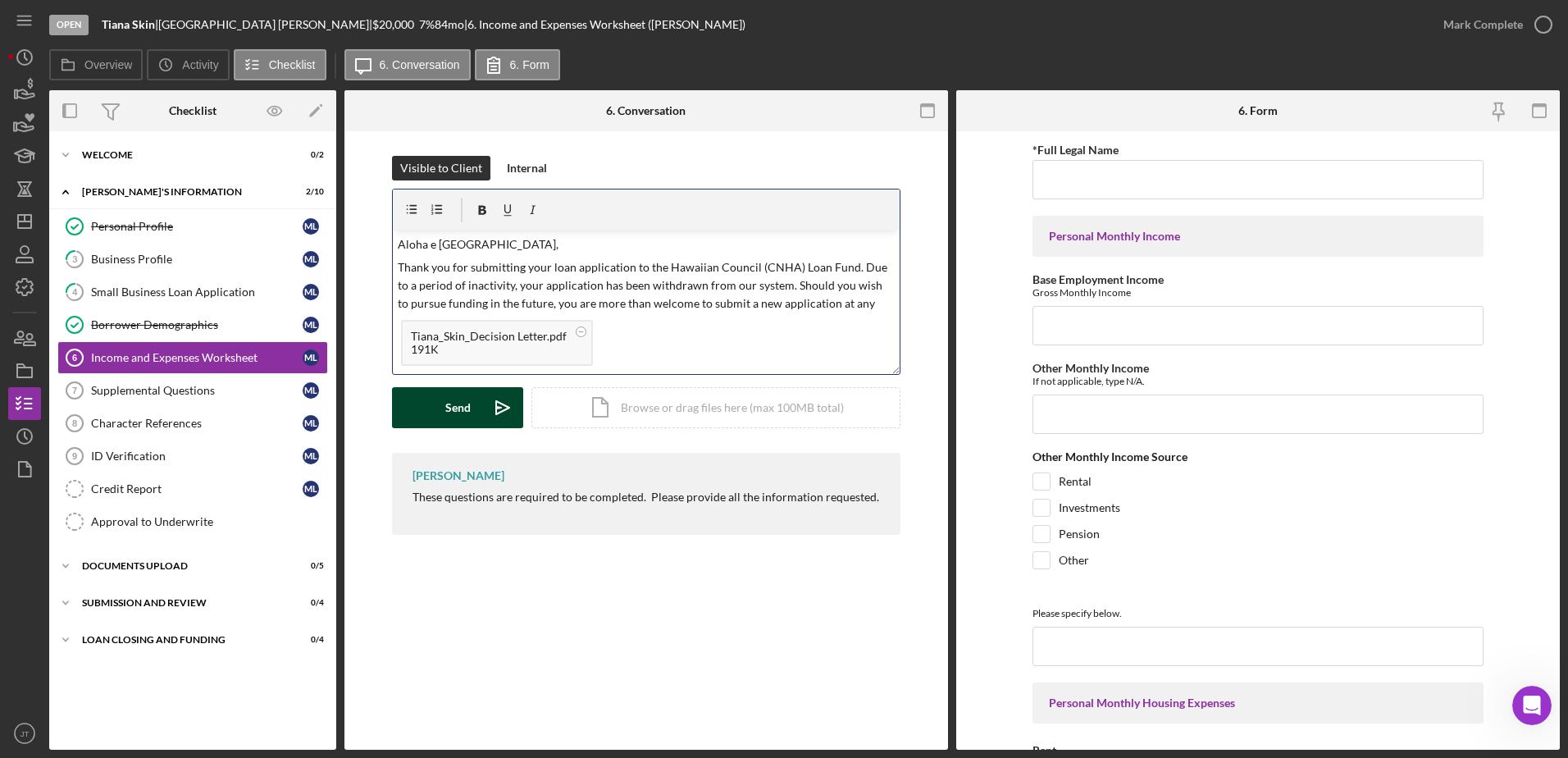
click at [448, 406] on div "Send" at bounding box center [458, 408] width 25 height 41
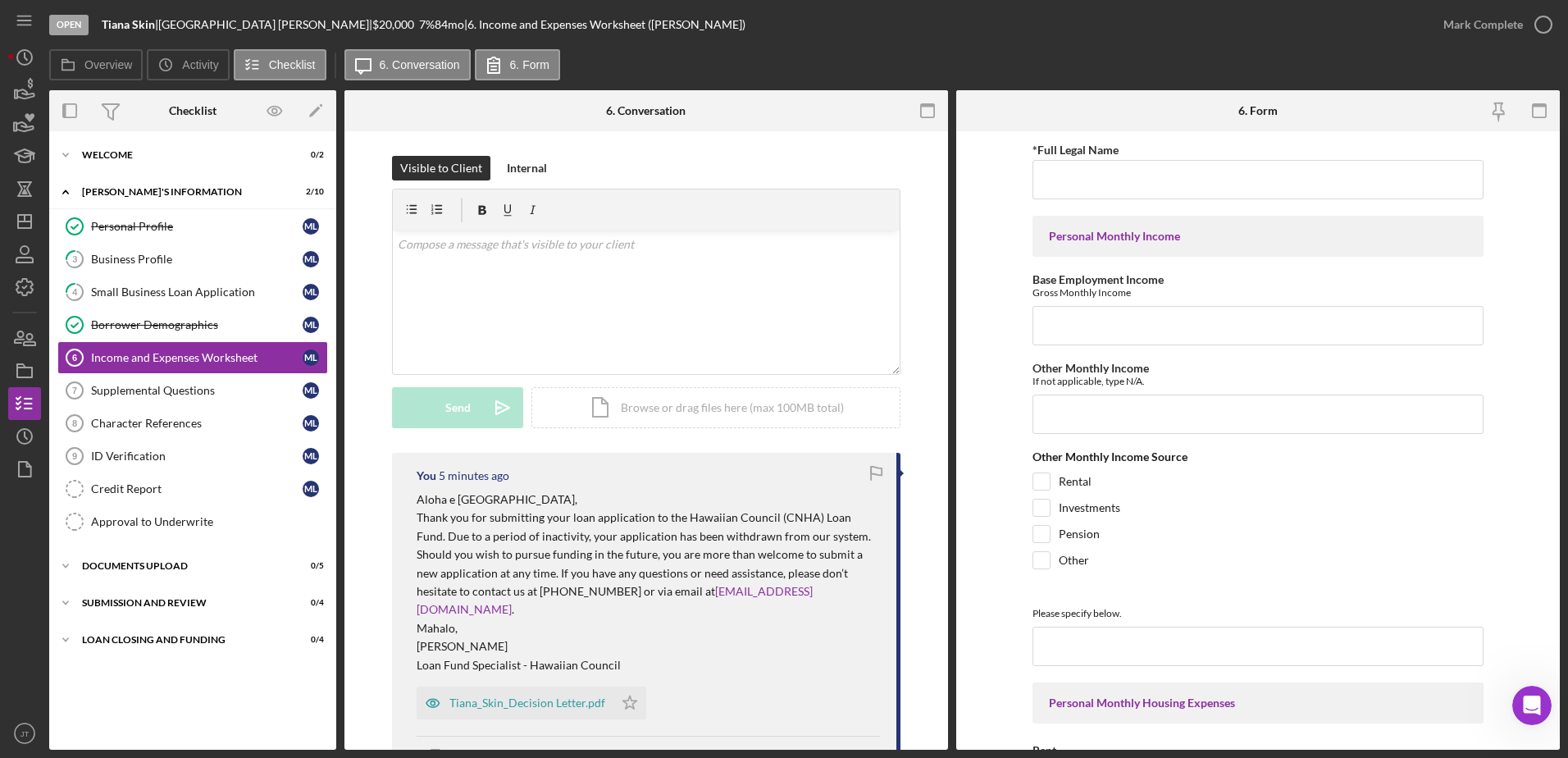
scroll to position [2463, 0]
